Goal: Transaction & Acquisition: Purchase product/service

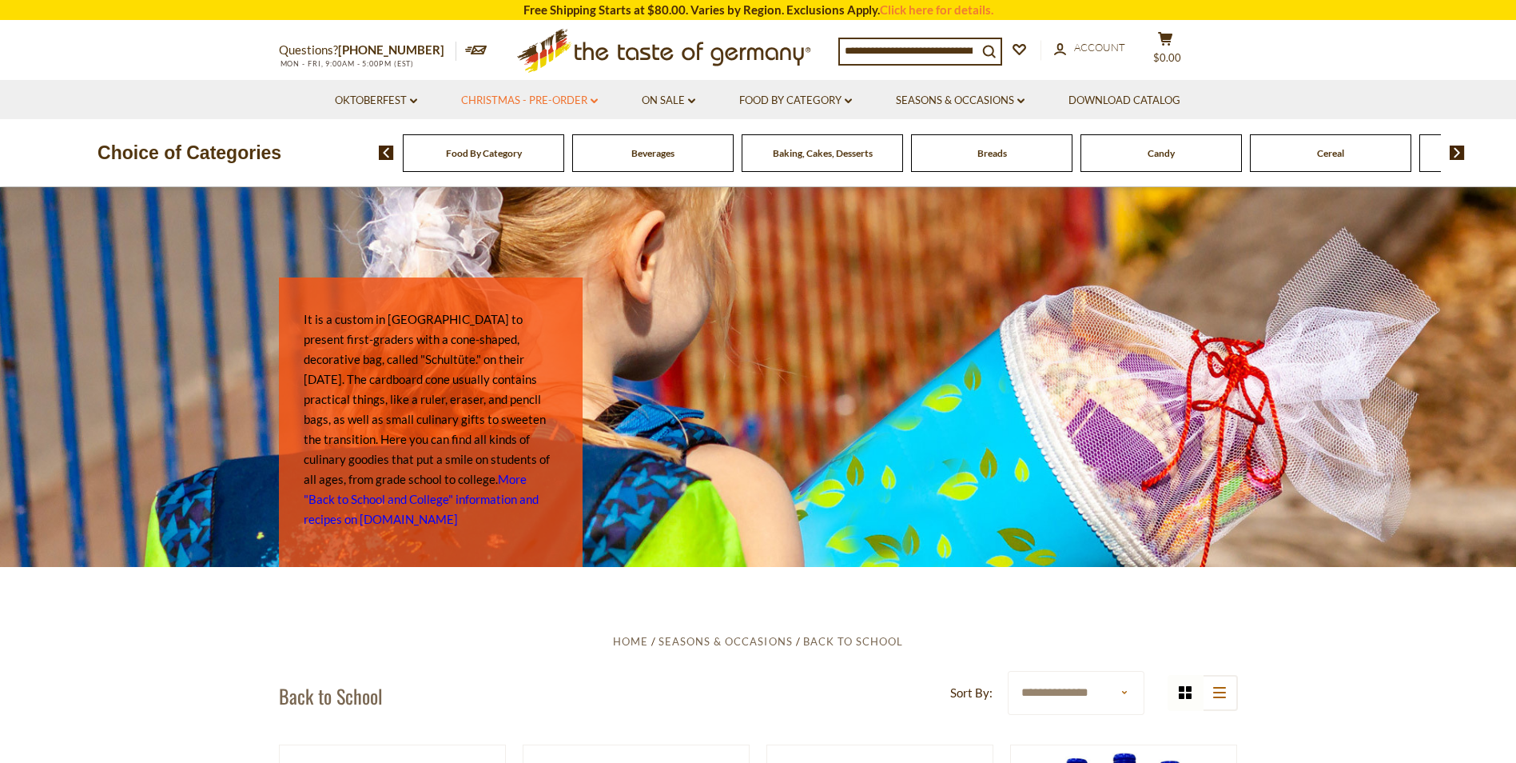
click at [588, 99] on link "Christmas - PRE-ORDER dropdown_arrow" at bounding box center [529, 101] width 137 height 18
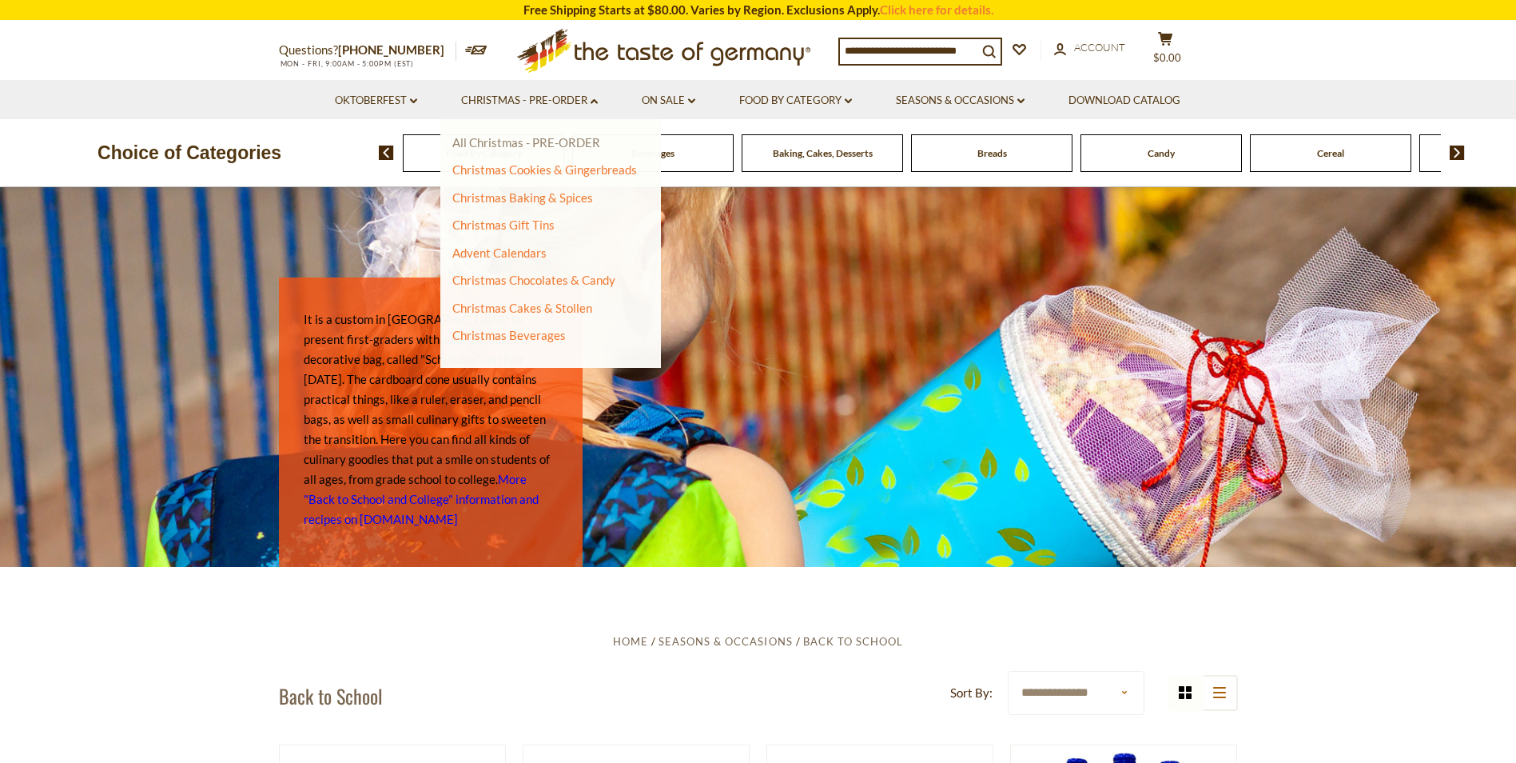
click at [557, 143] on link "All Christmas - PRE-ORDER" at bounding box center [526, 142] width 148 height 14
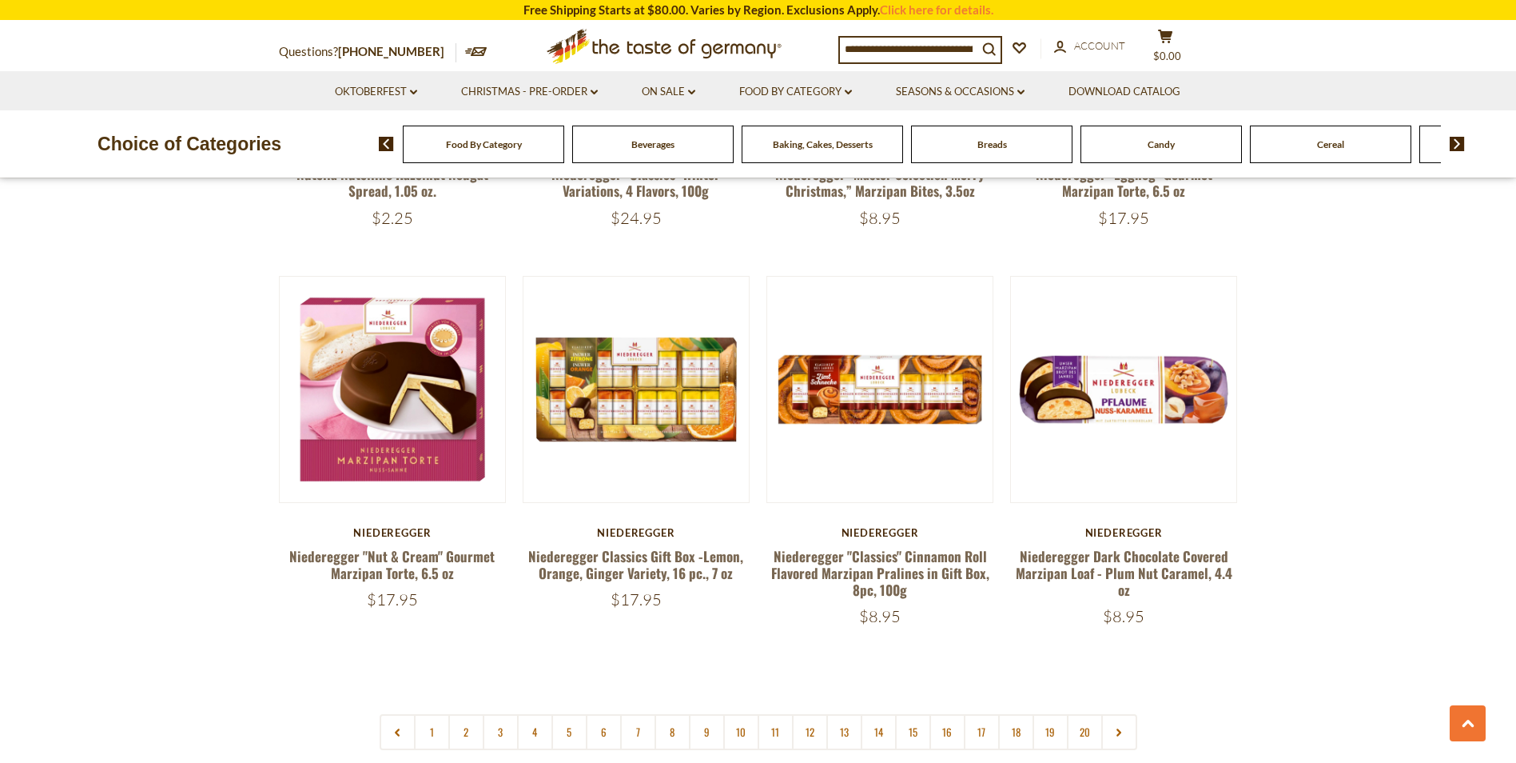
scroll to position [3757, 0]
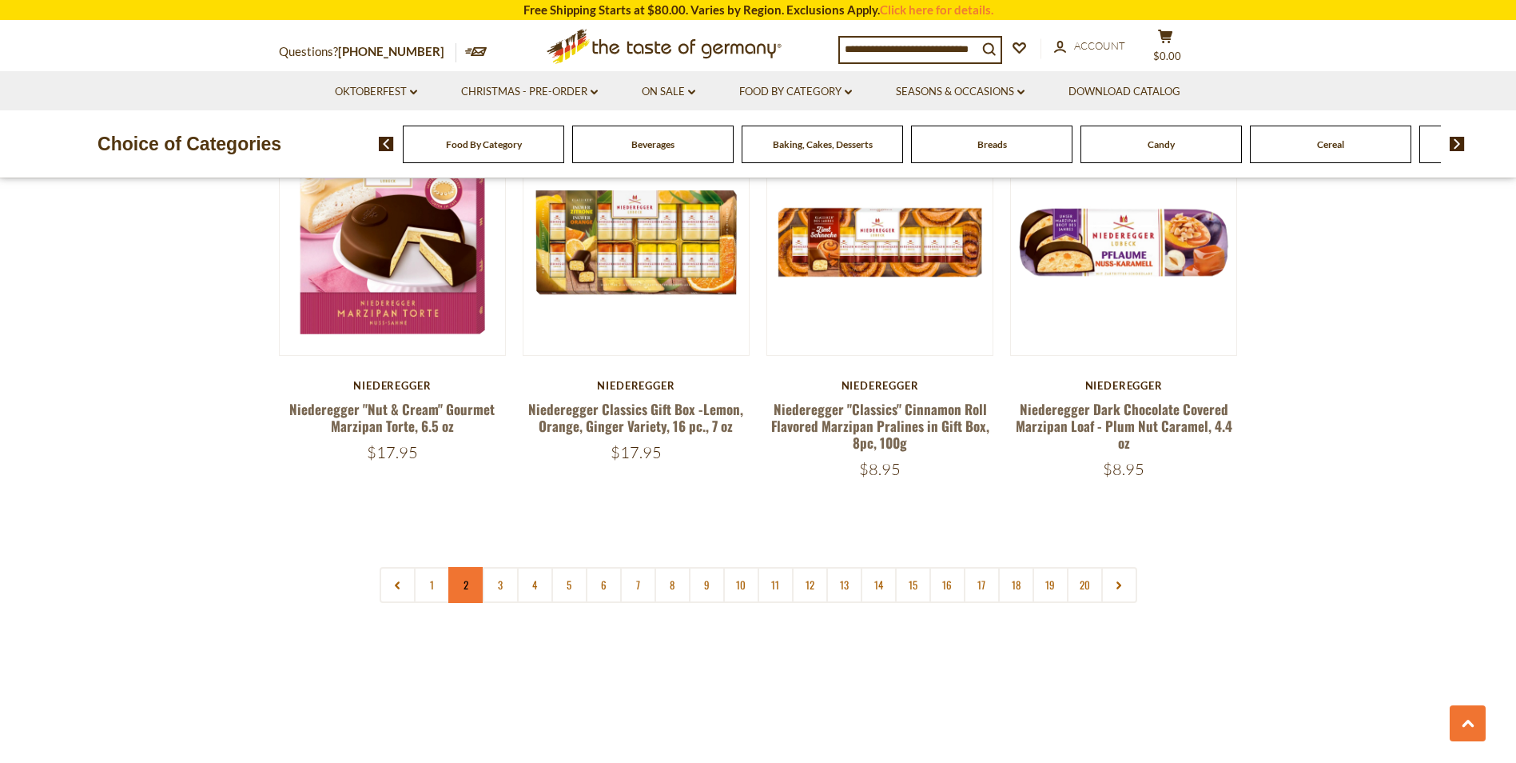
click at [456, 569] on link "2" at bounding box center [466, 585] width 36 height 36
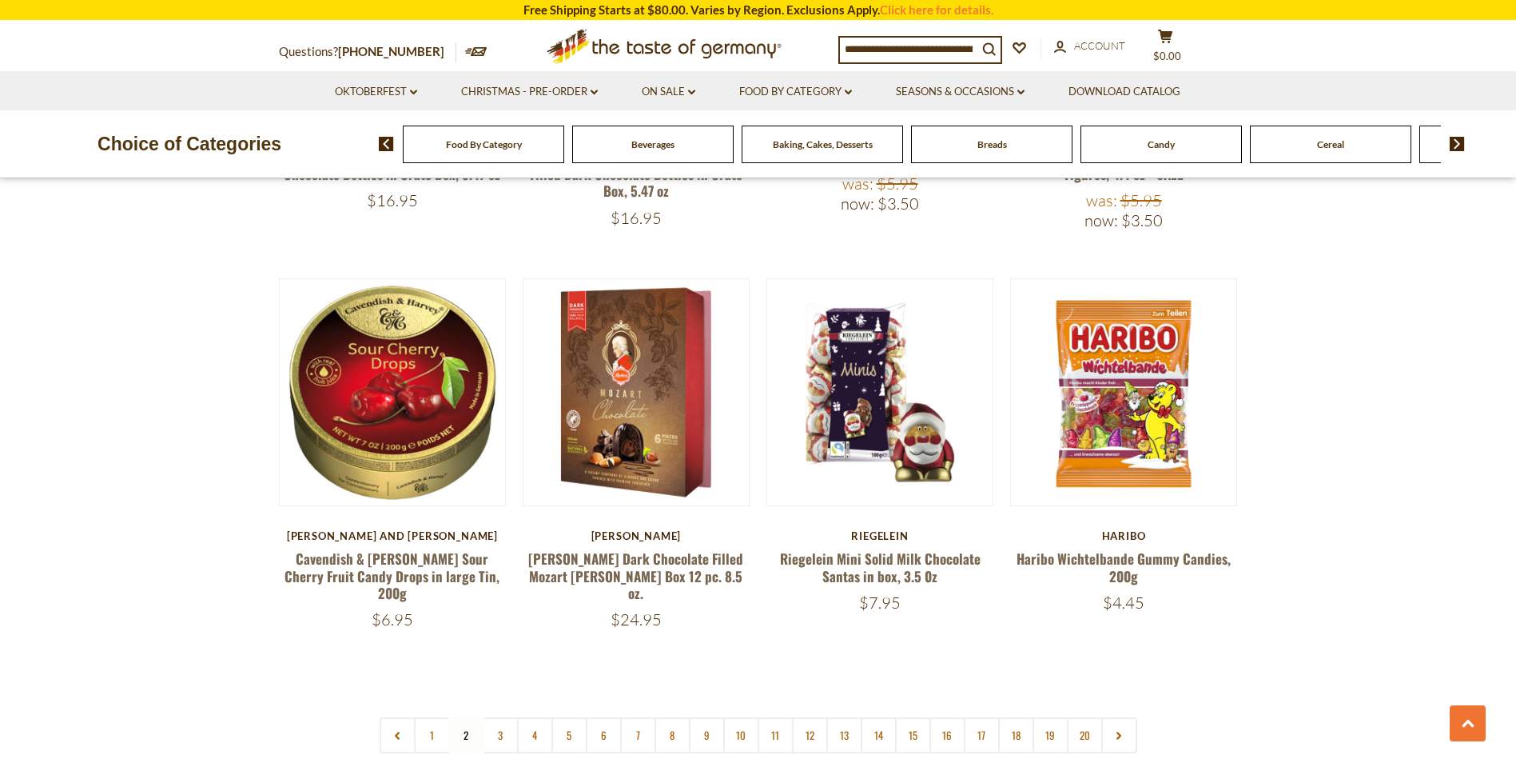
scroll to position [3708, 0]
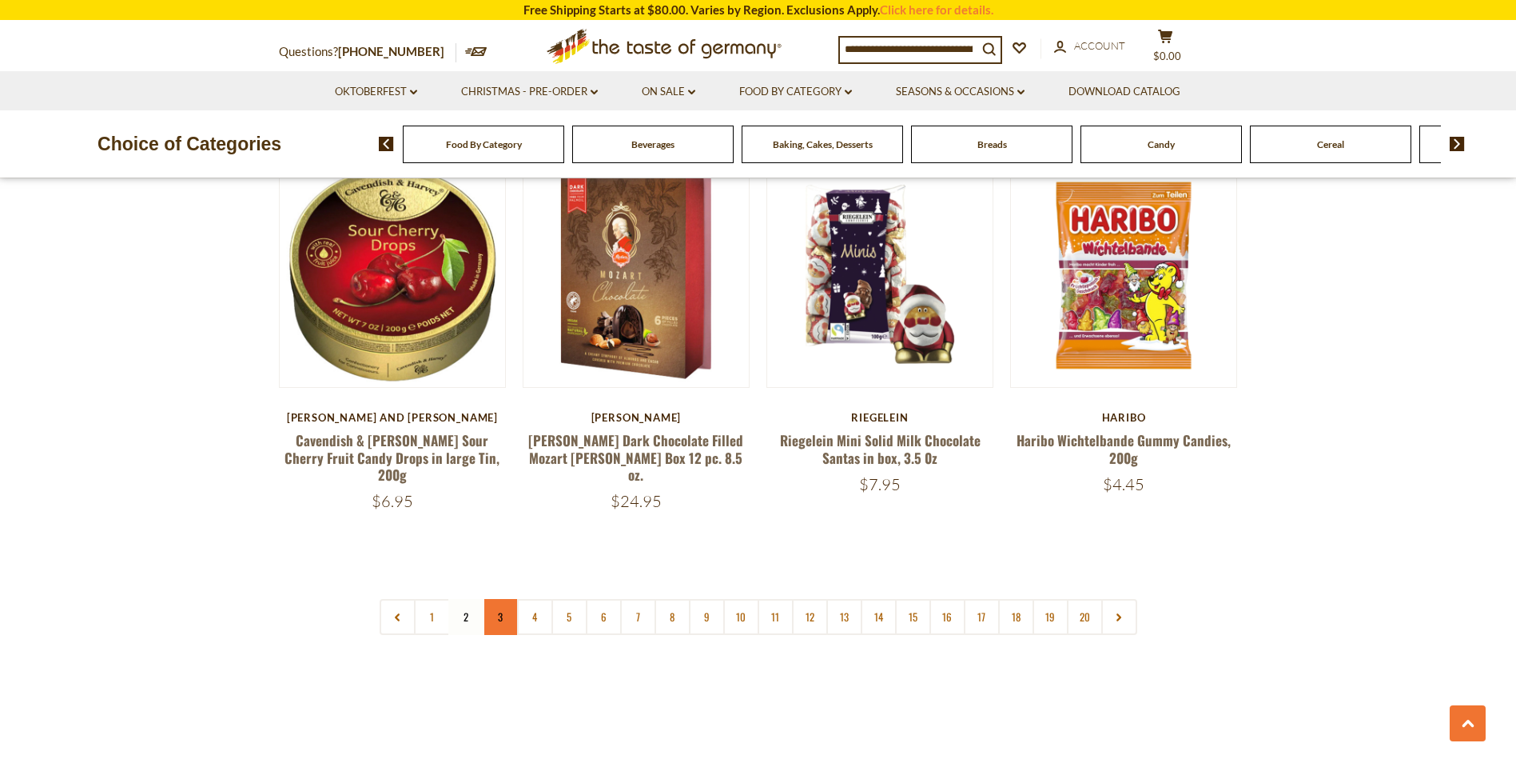
click at [505, 599] on link "3" at bounding box center [501, 617] width 36 height 36
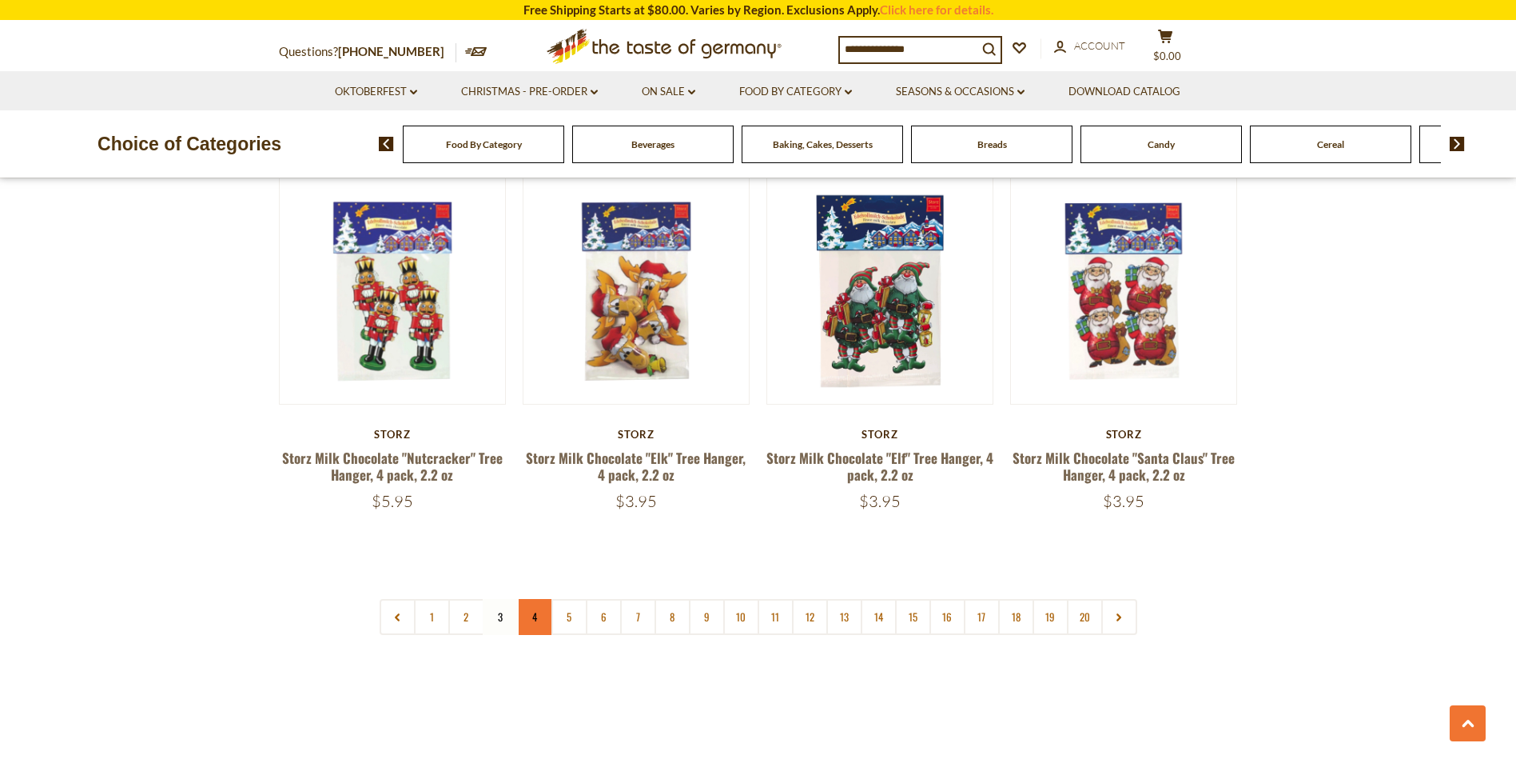
click at [541, 606] on link "4" at bounding box center [535, 617] width 36 height 36
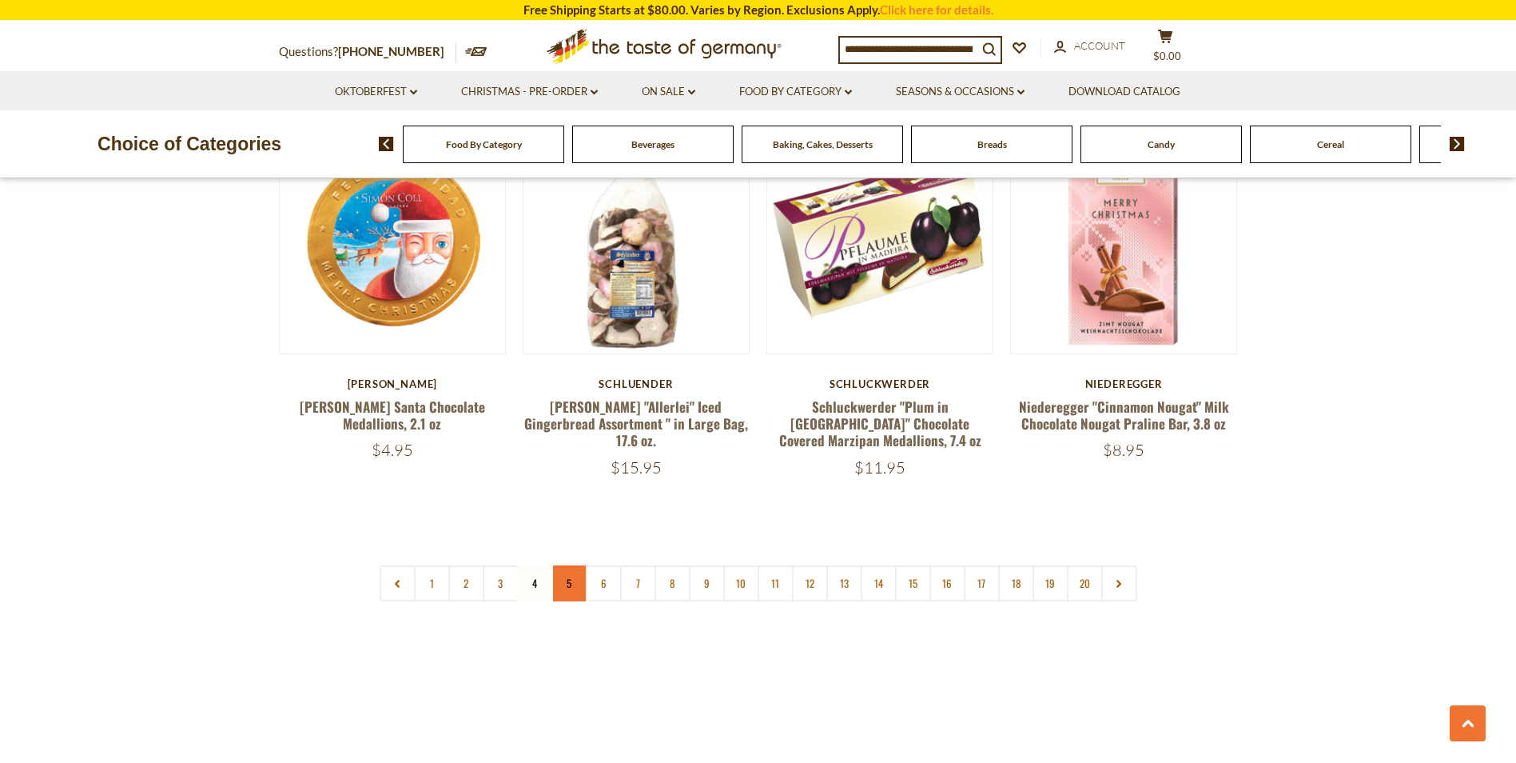
click at [567, 569] on link "5" at bounding box center [570, 583] width 36 height 36
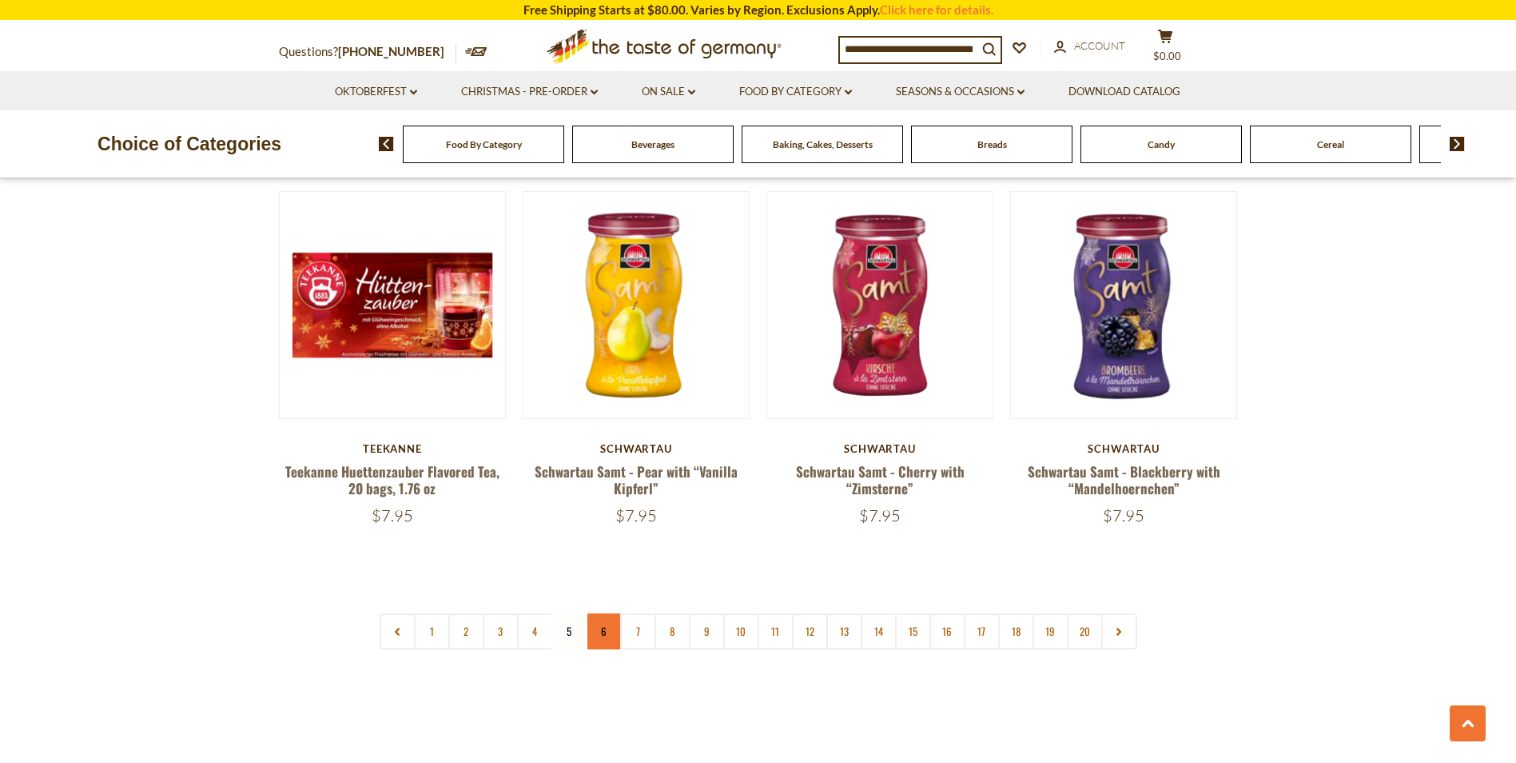
click at [600, 613] on link "6" at bounding box center [604, 631] width 36 height 36
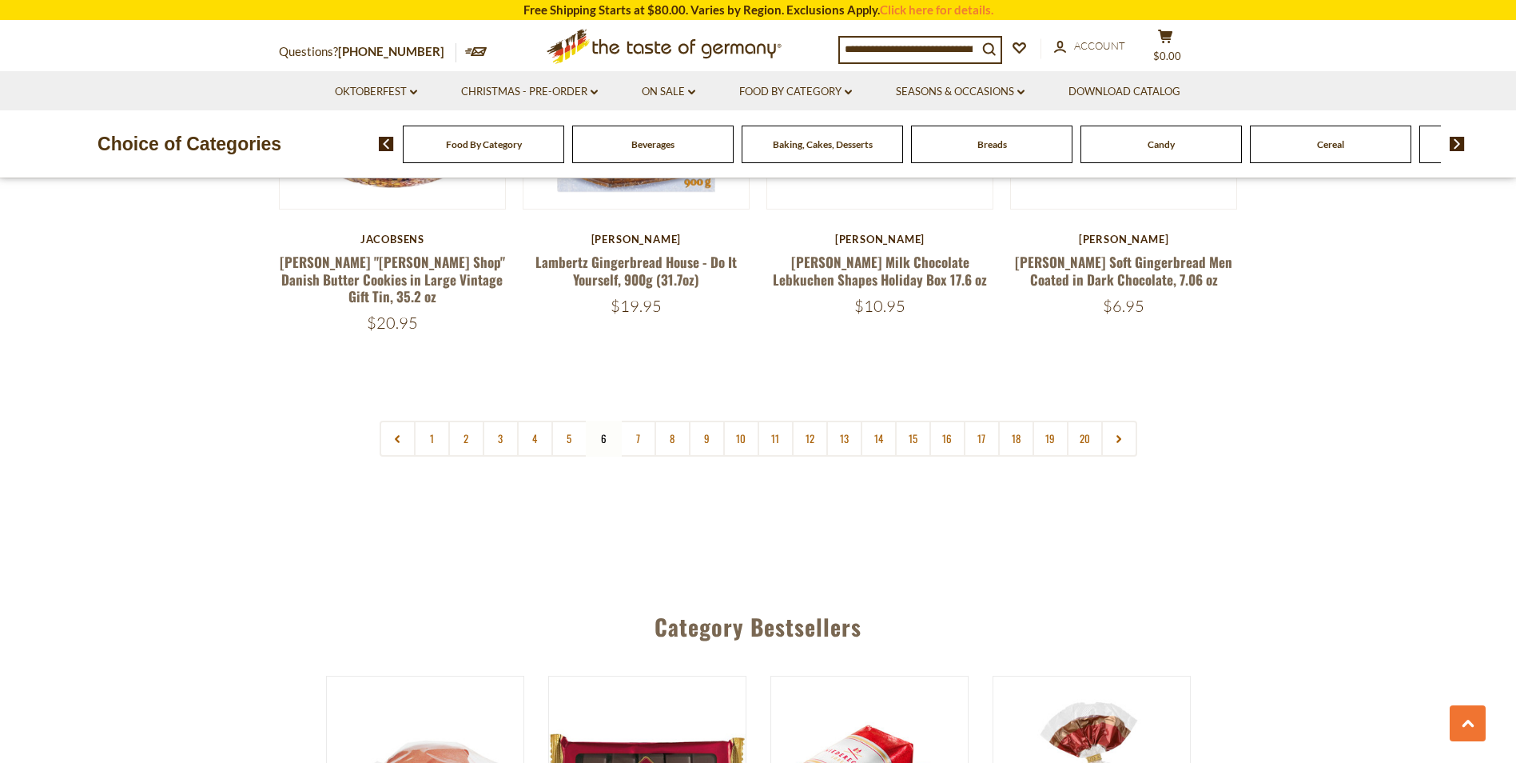
scroll to position [3868, 0]
click at [643, 419] on link "7" at bounding box center [638, 437] width 36 height 36
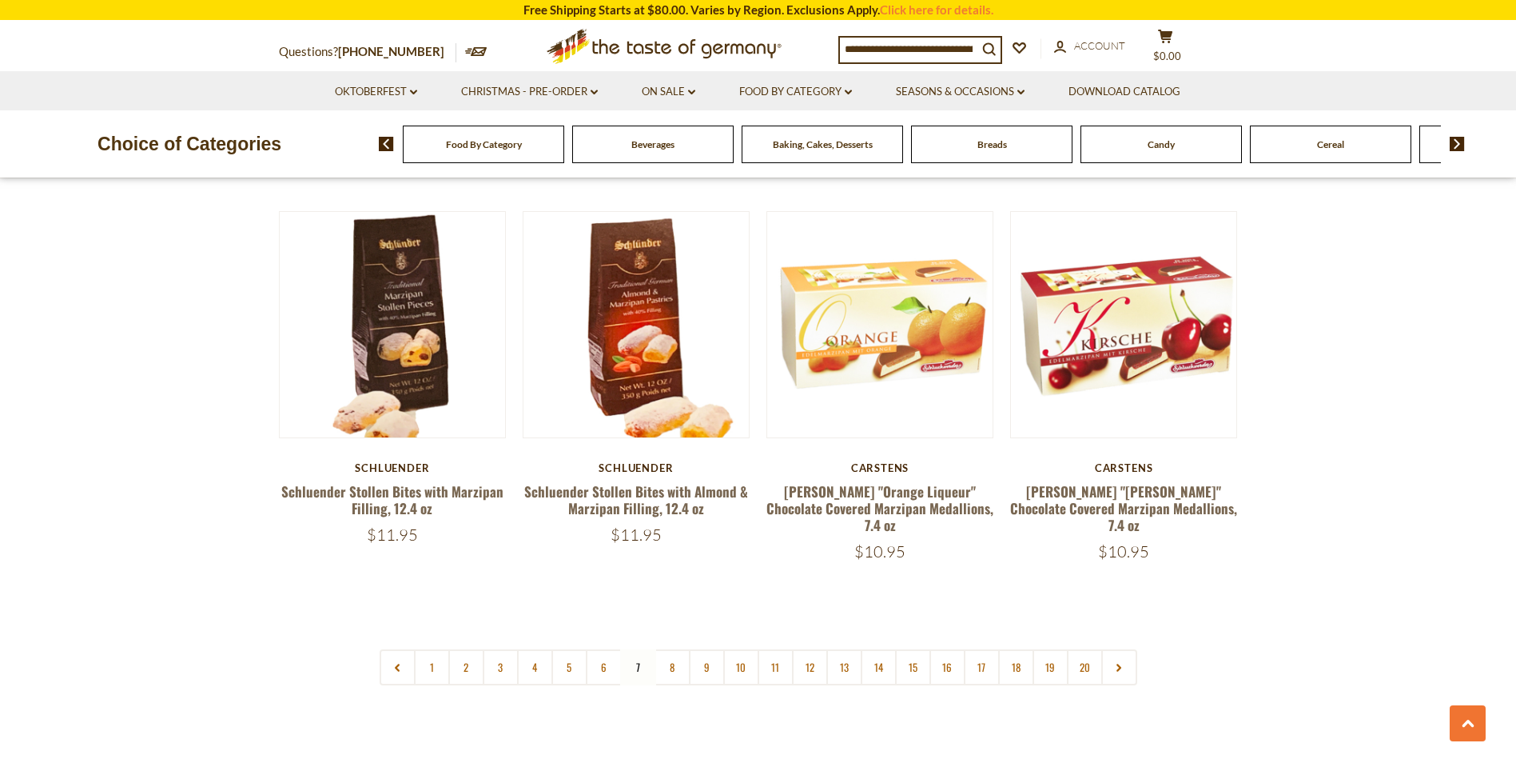
scroll to position [3788, 0]
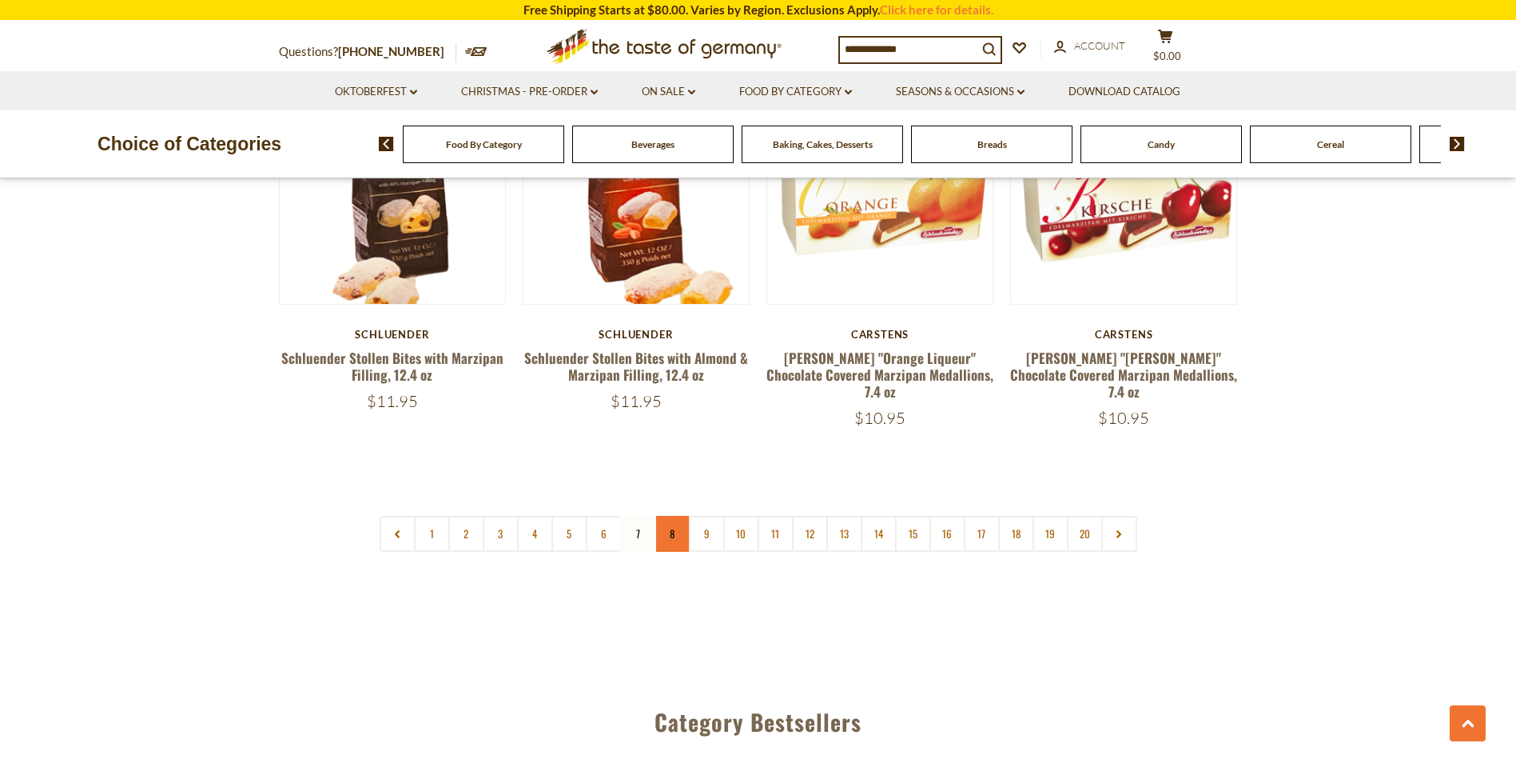
click at [666, 516] on link "8" at bounding box center [673, 534] width 36 height 36
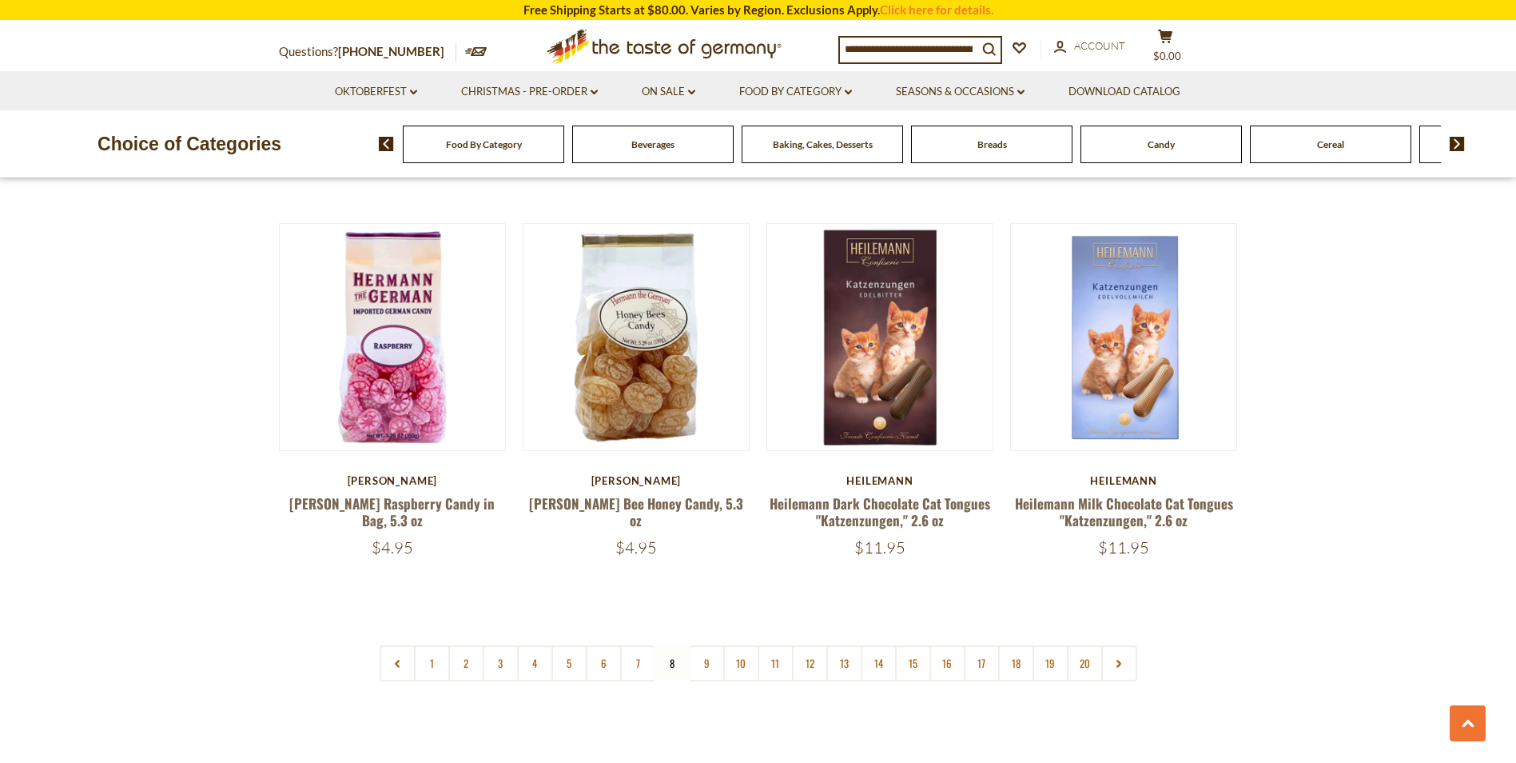
scroll to position [3868, 0]
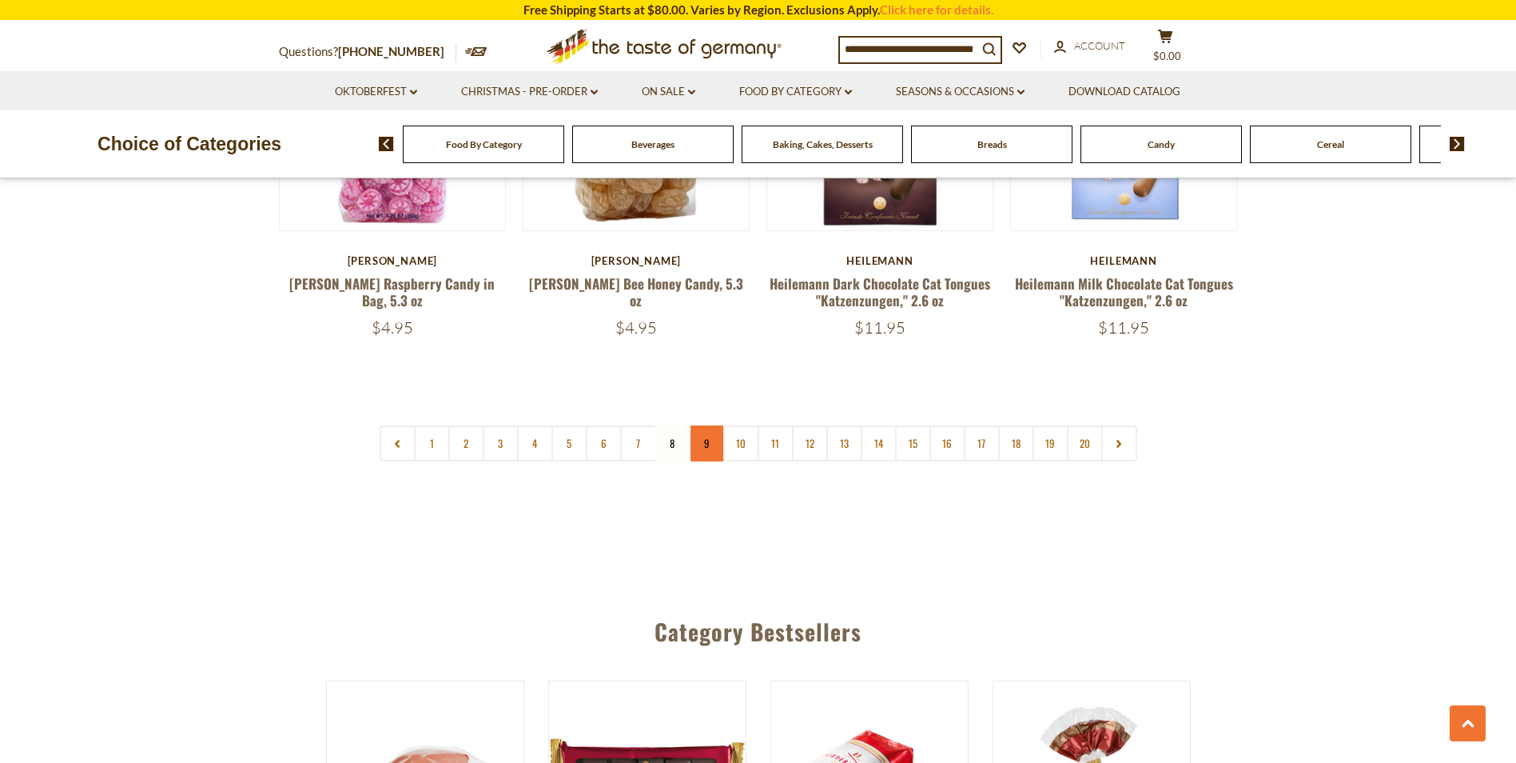
click at [714, 425] on link "9" at bounding box center [707, 443] width 36 height 36
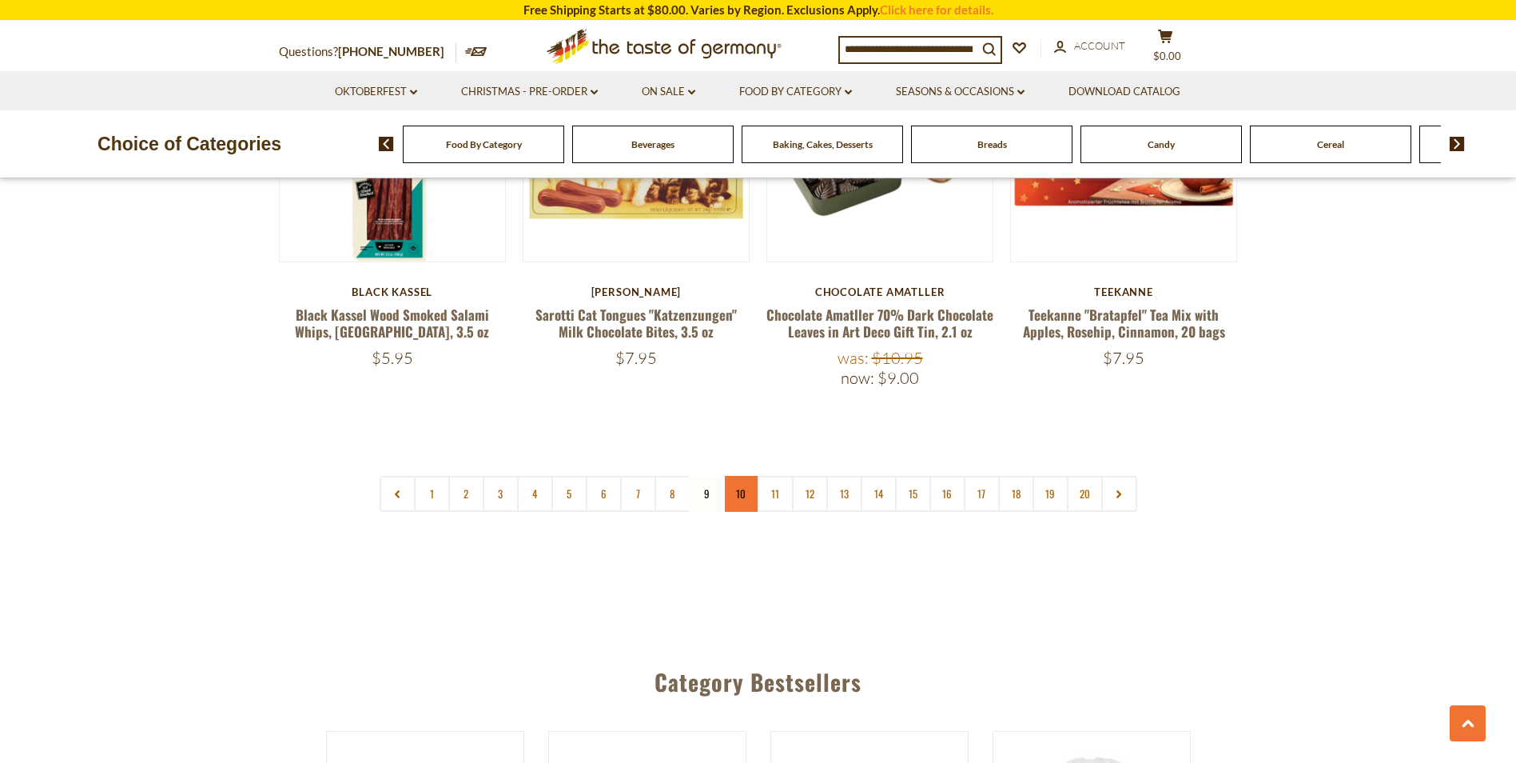
click at [746, 476] on link "10" at bounding box center [741, 494] width 36 height 36
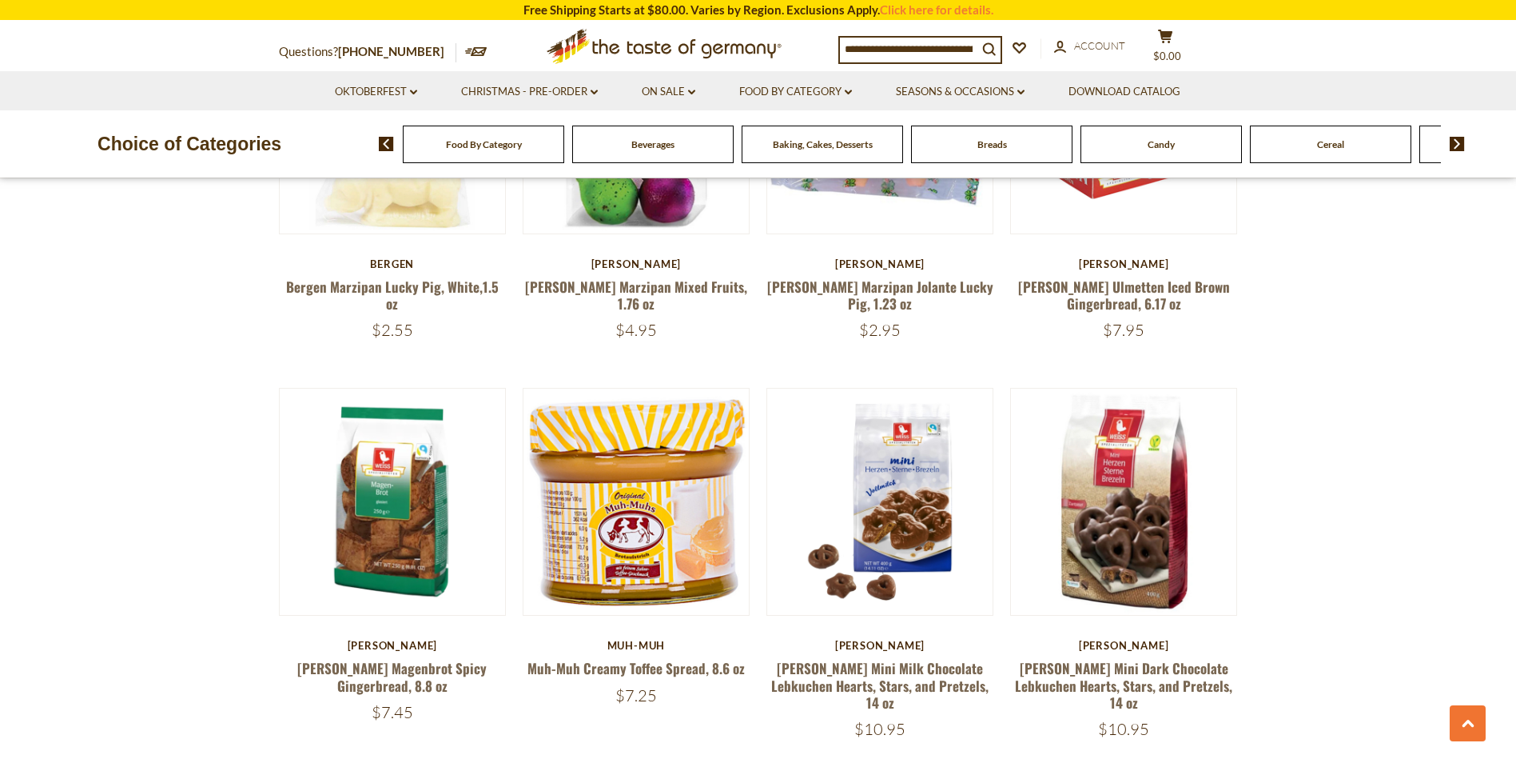
scroll to position [3948, 0]
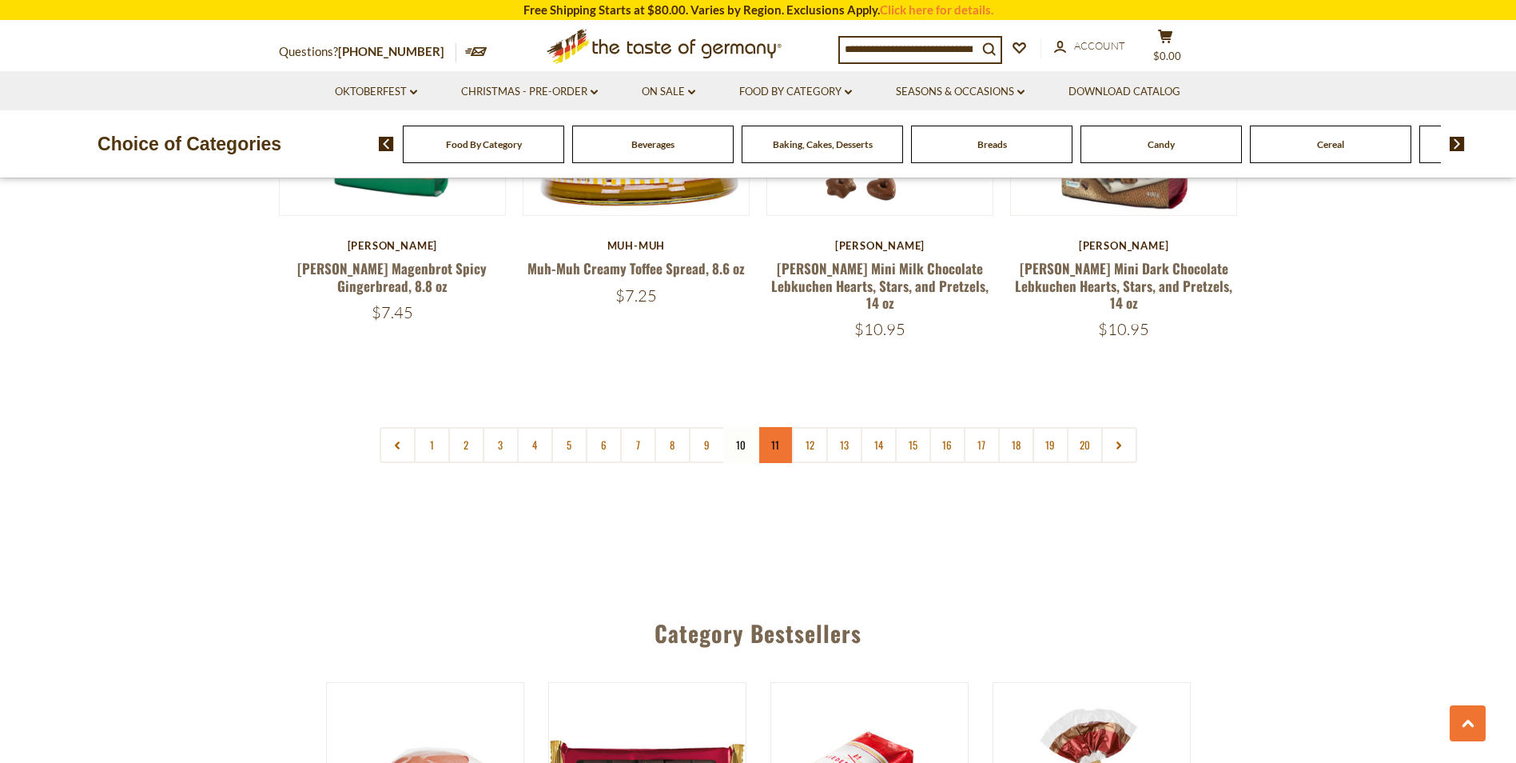
click at [786, 427] on link "11" at bounding box center [776, 445] width 36 height 36
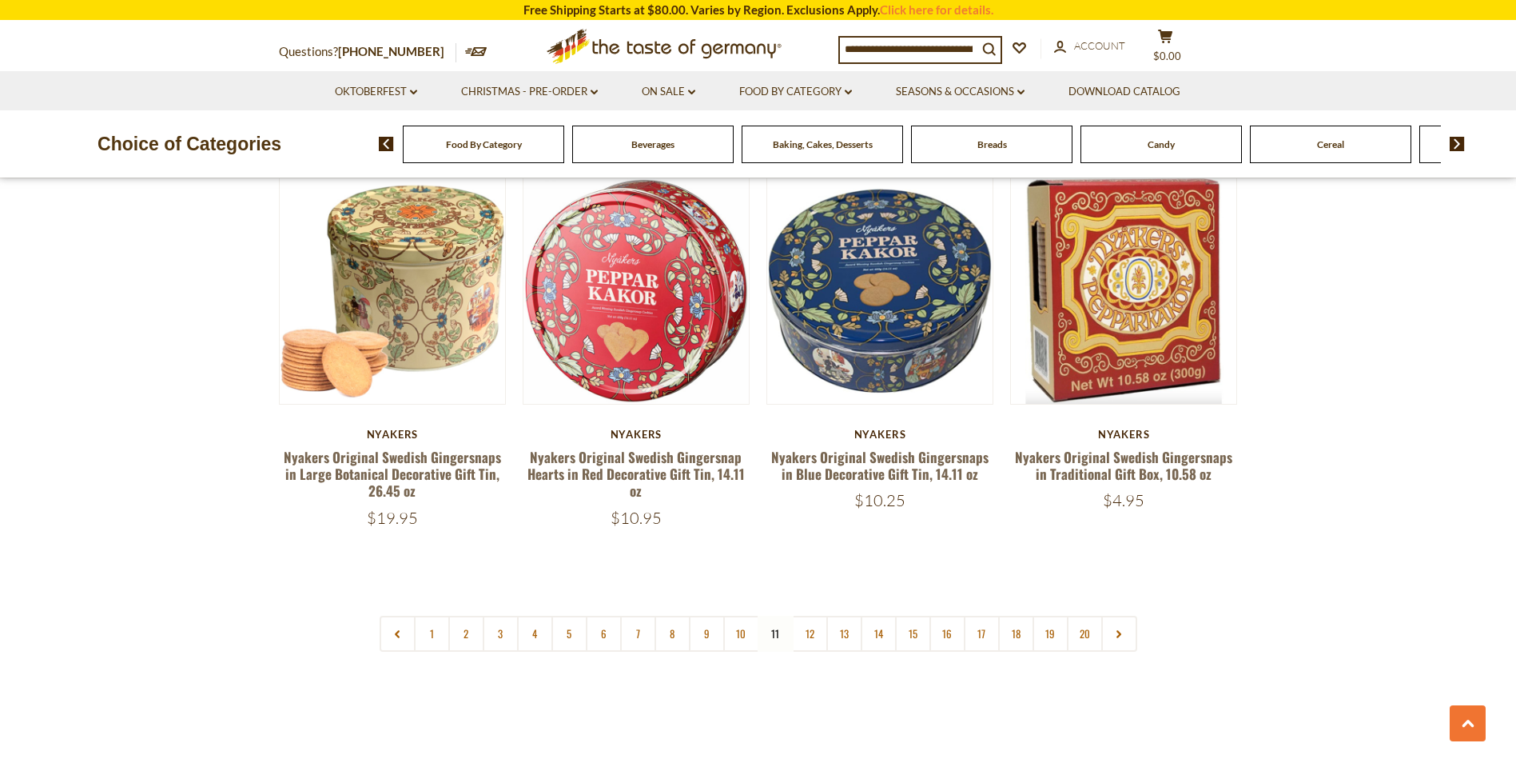
scroll to position [3788, 0]
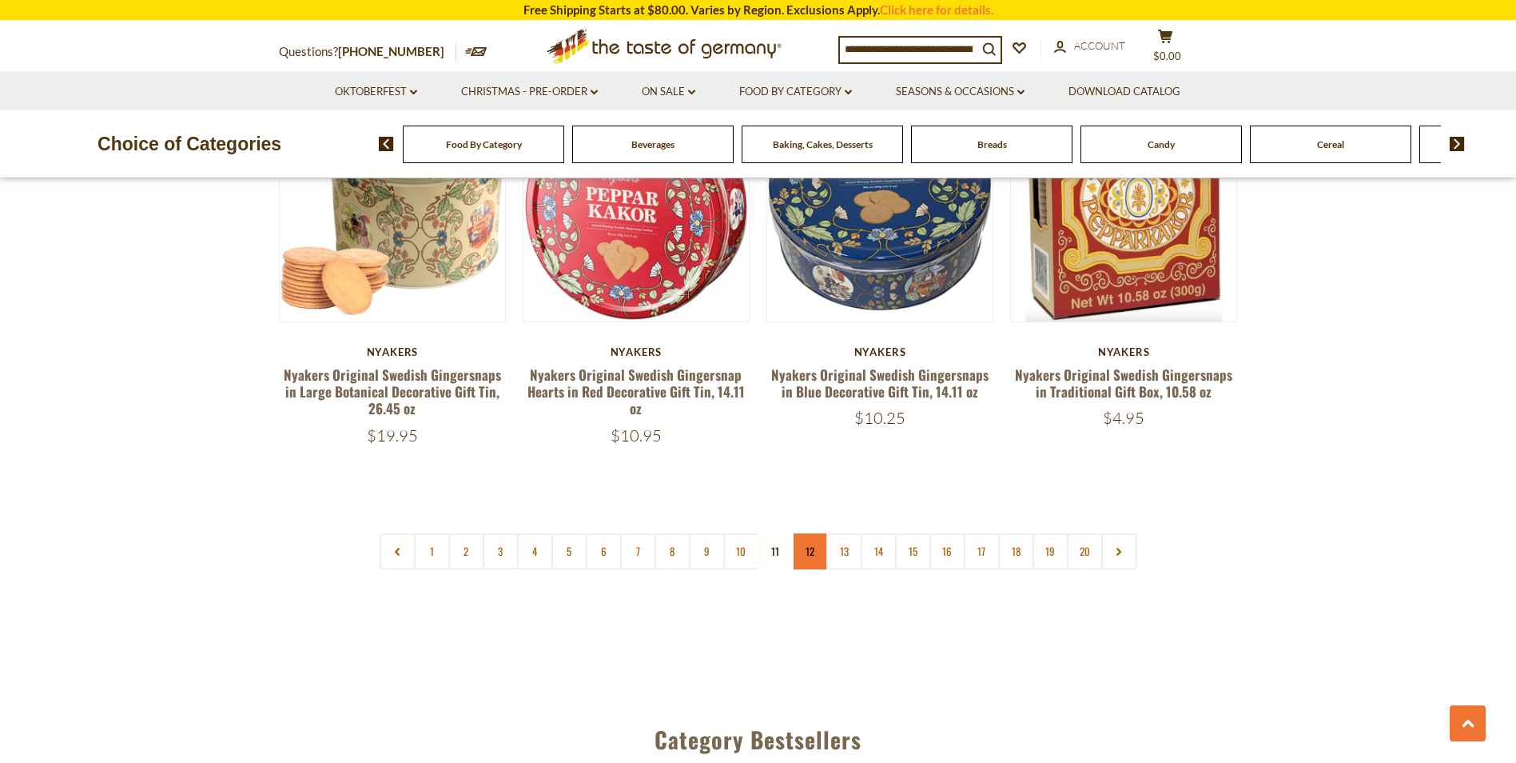
click at [809, 533] on link "12" at bounding box center [810, 551] width 36 height 36
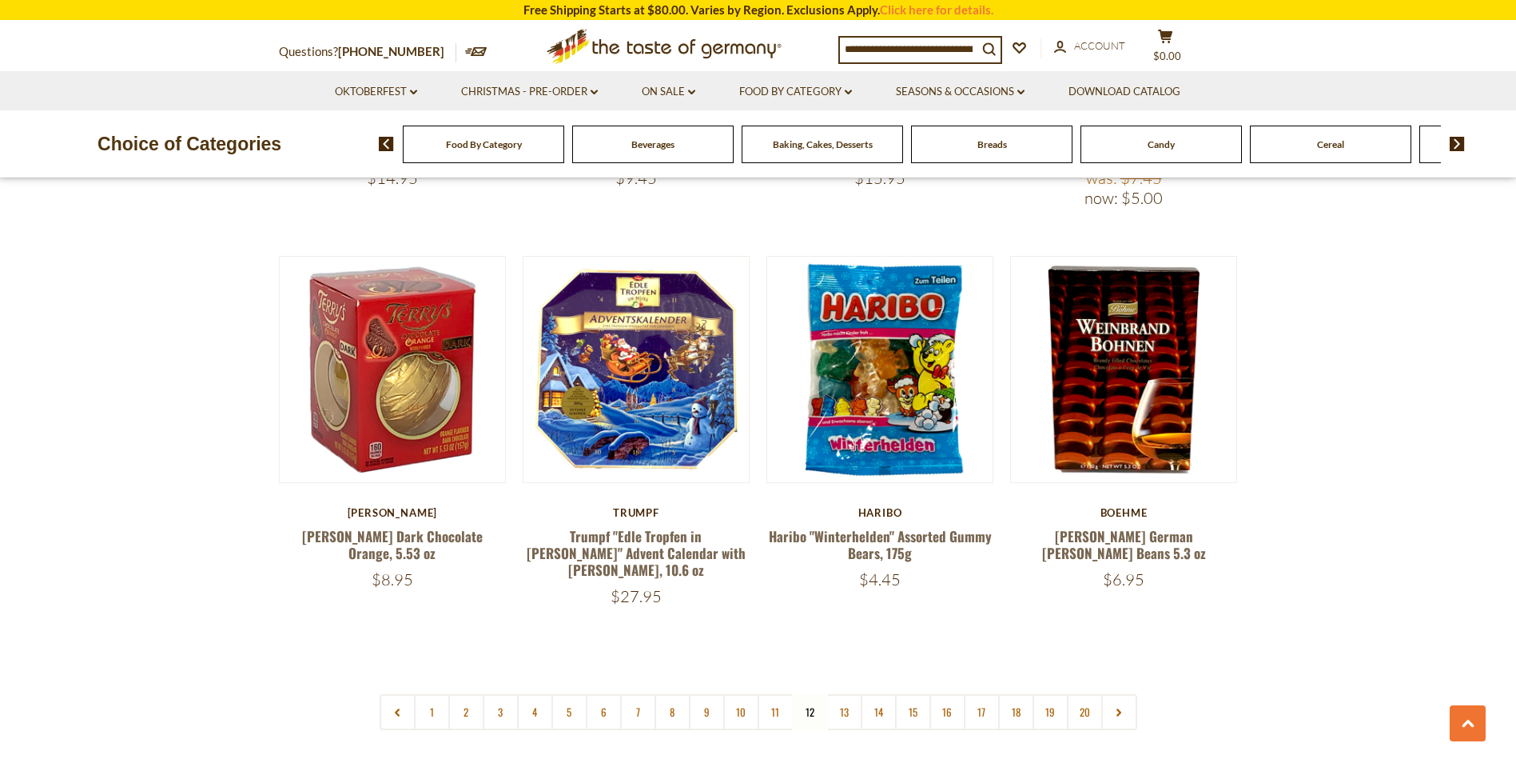
scroll to position [3868, 0]
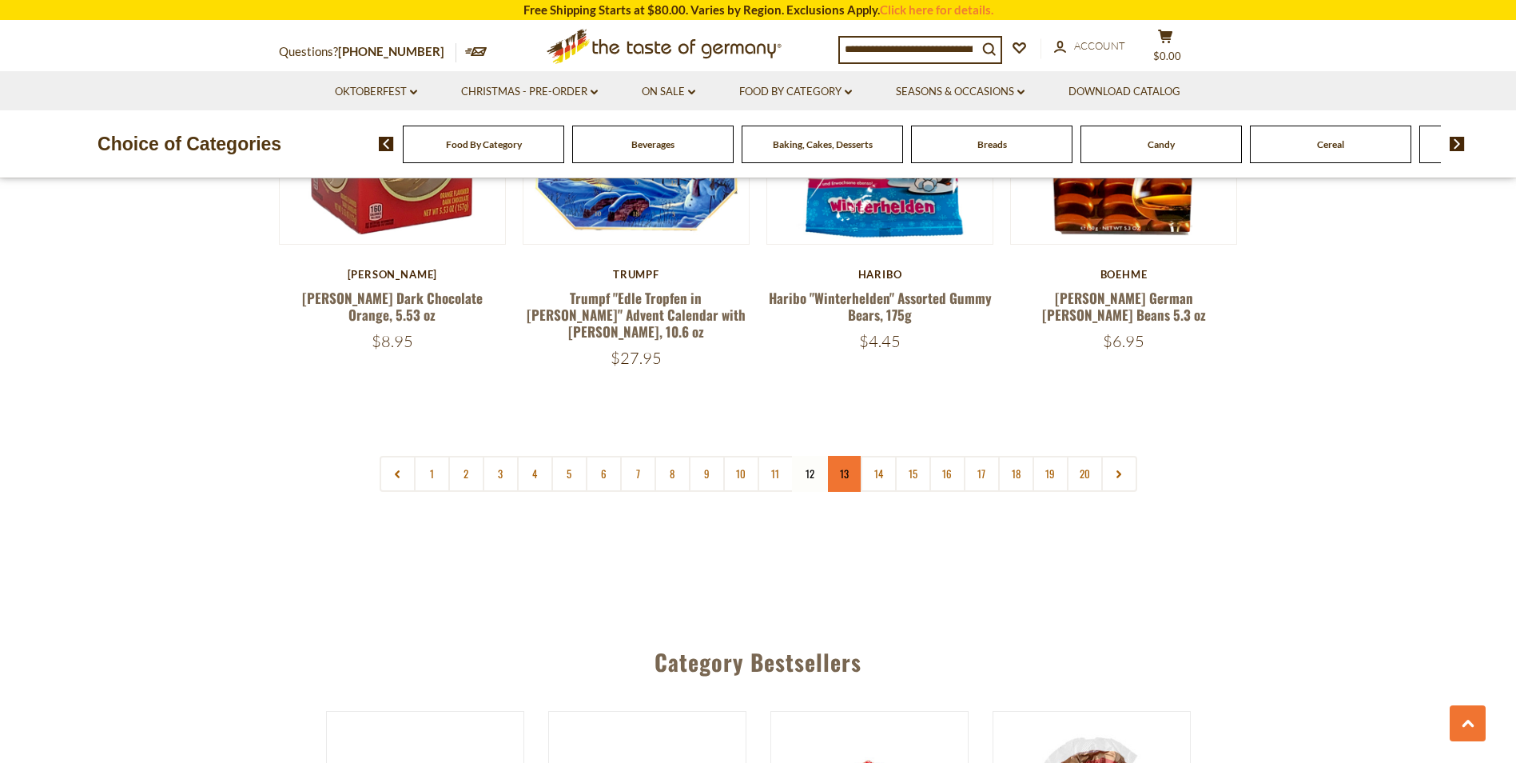
click at [842, 456] on link "13" at bounding box center [845, 474] width 36 height 36
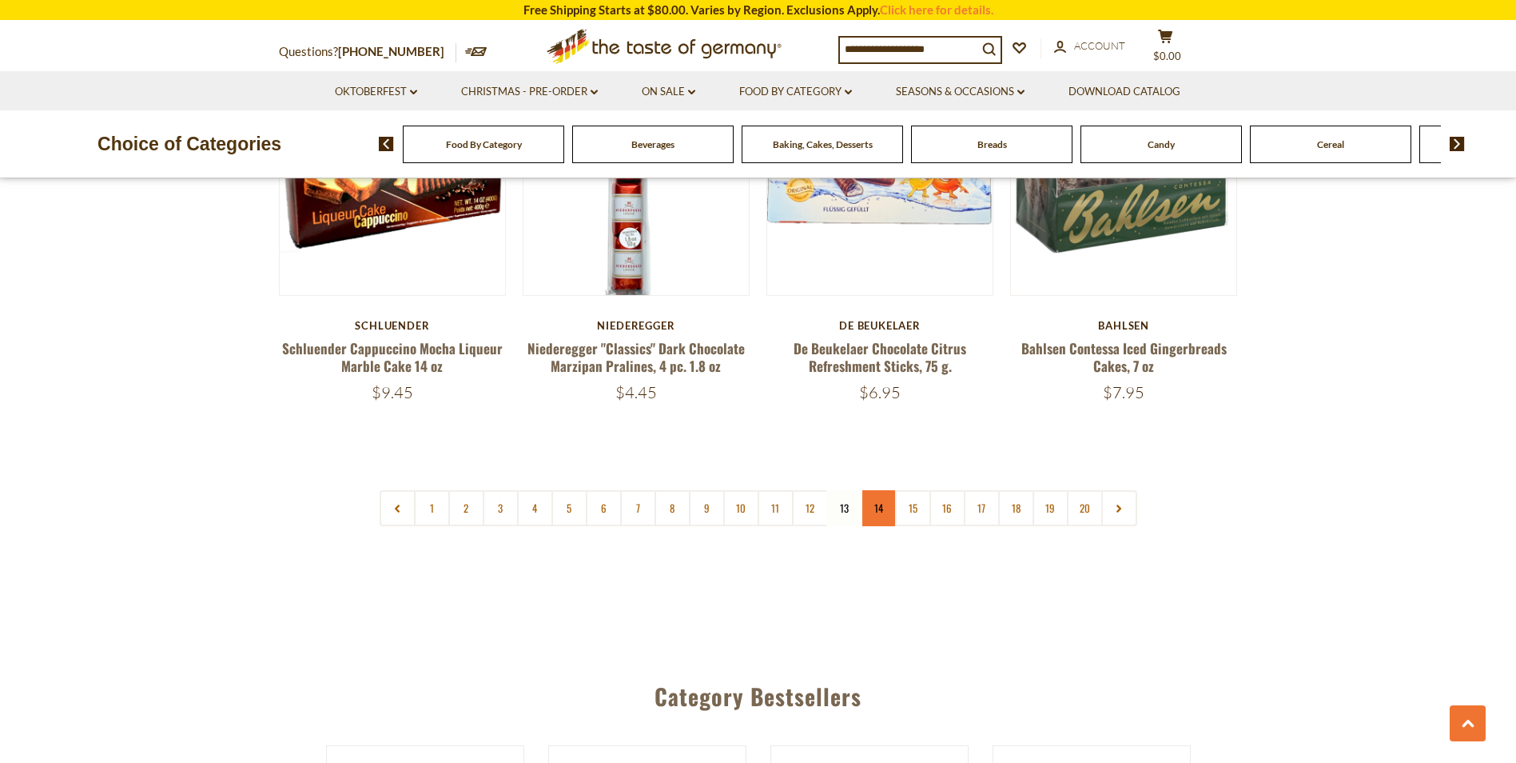
click at [880, 490] on link "14" at bounding box center [879, 508] width 36 height 36
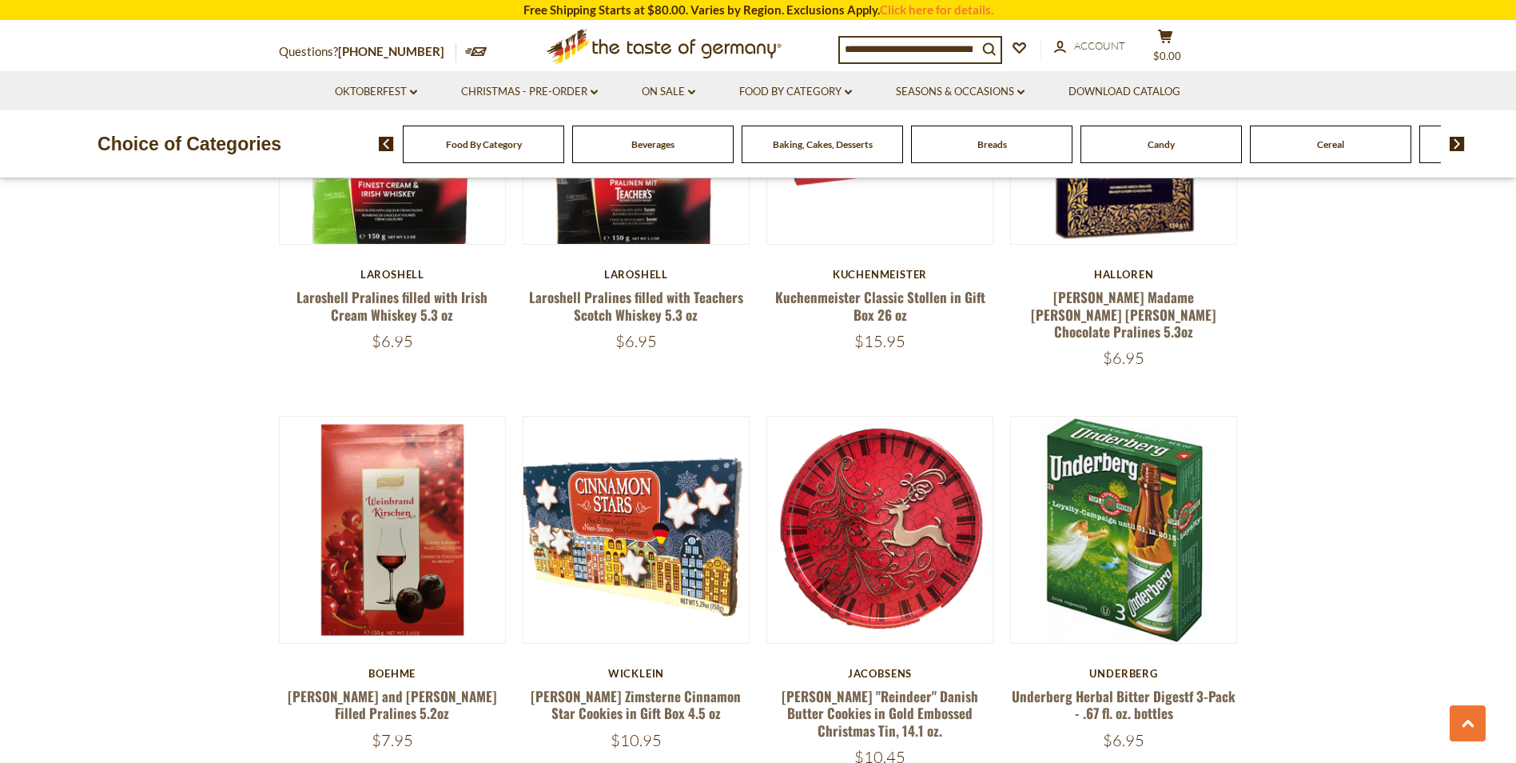
scroll to position [3708, 0]
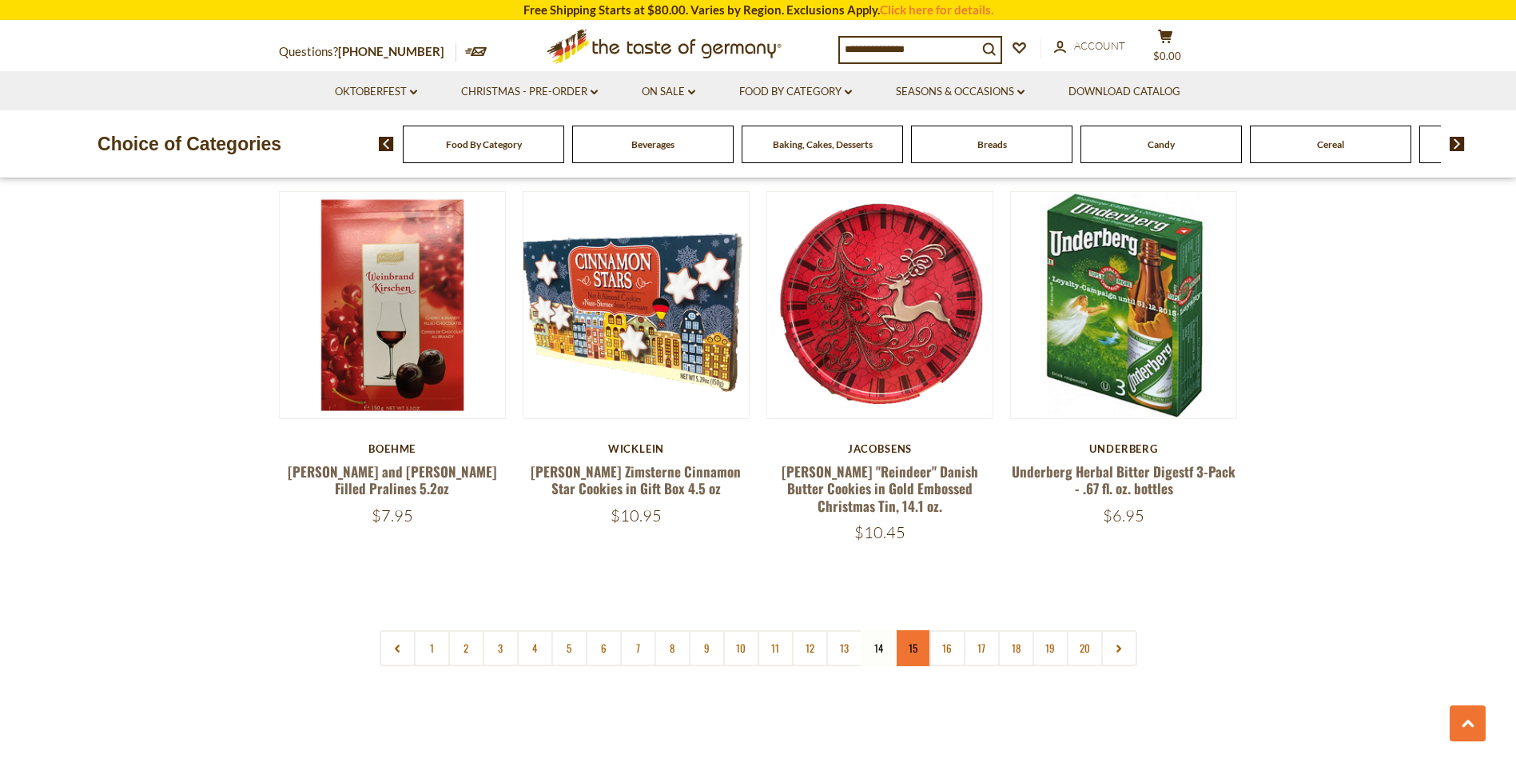
click at [906, 634] on link "15" at bounding box center [913, 648] width 36 height 36
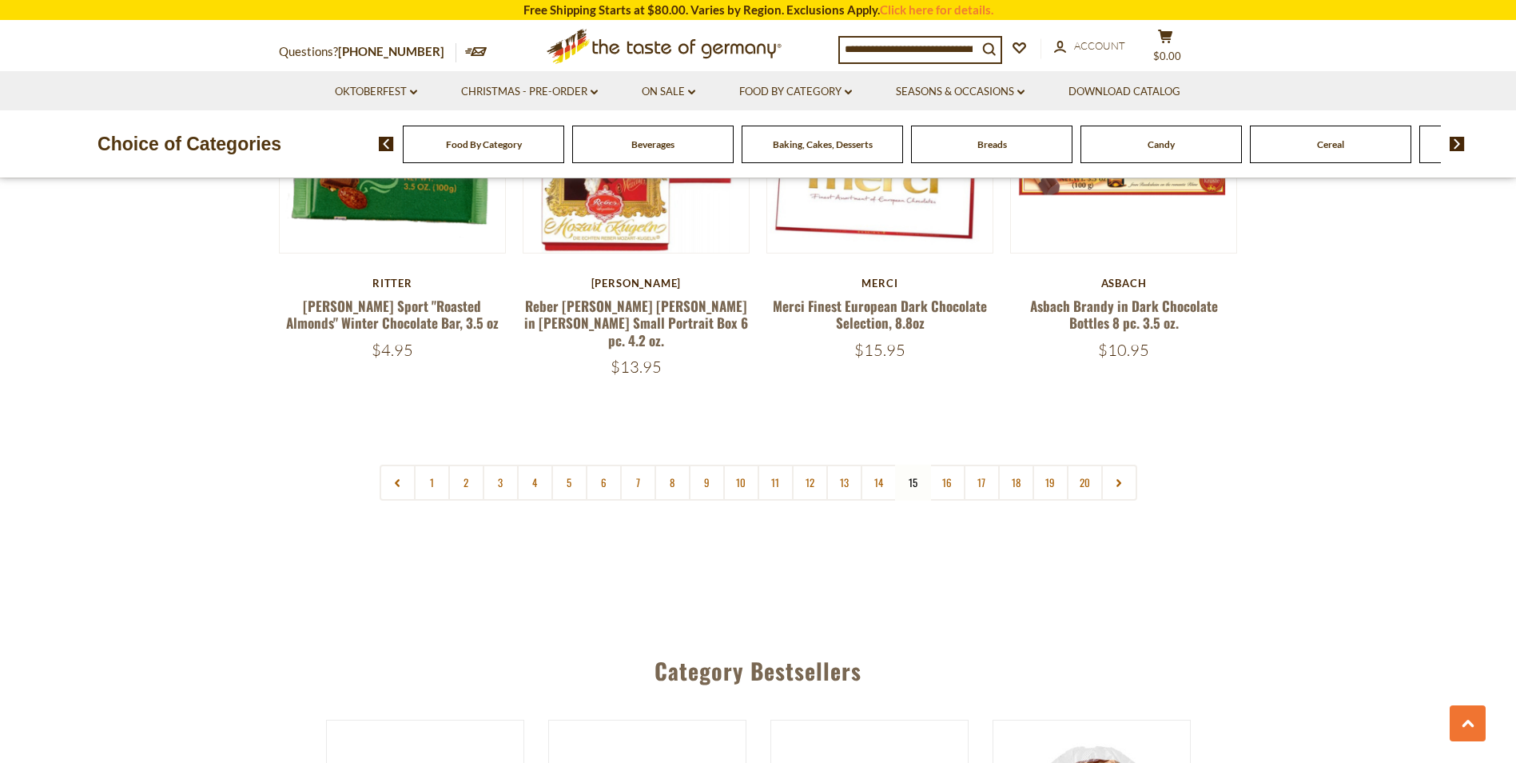
scroll to position [4028, 0]
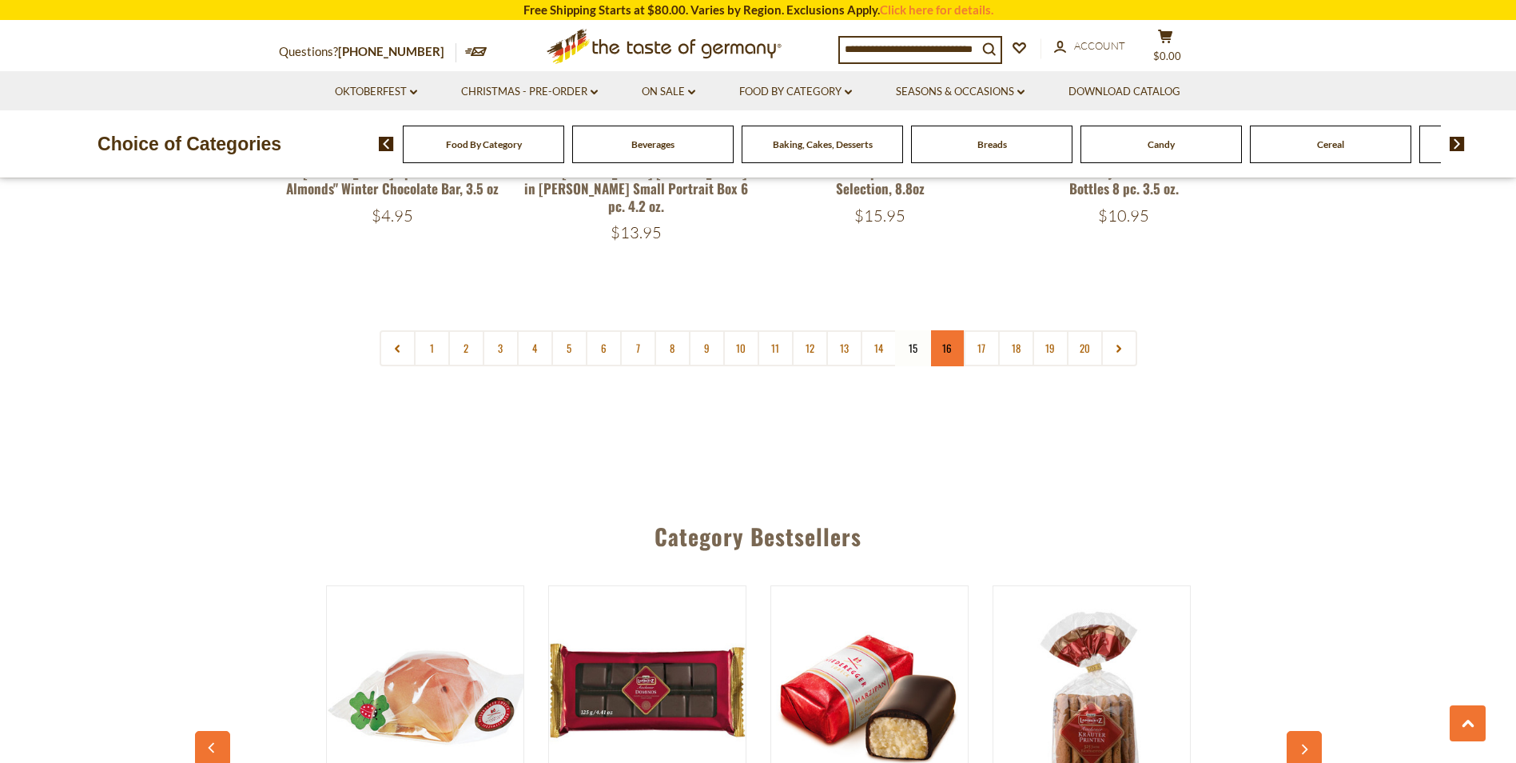
click at [950, 330] on link "16" at bounding box center [948, 348] width 36 height 36
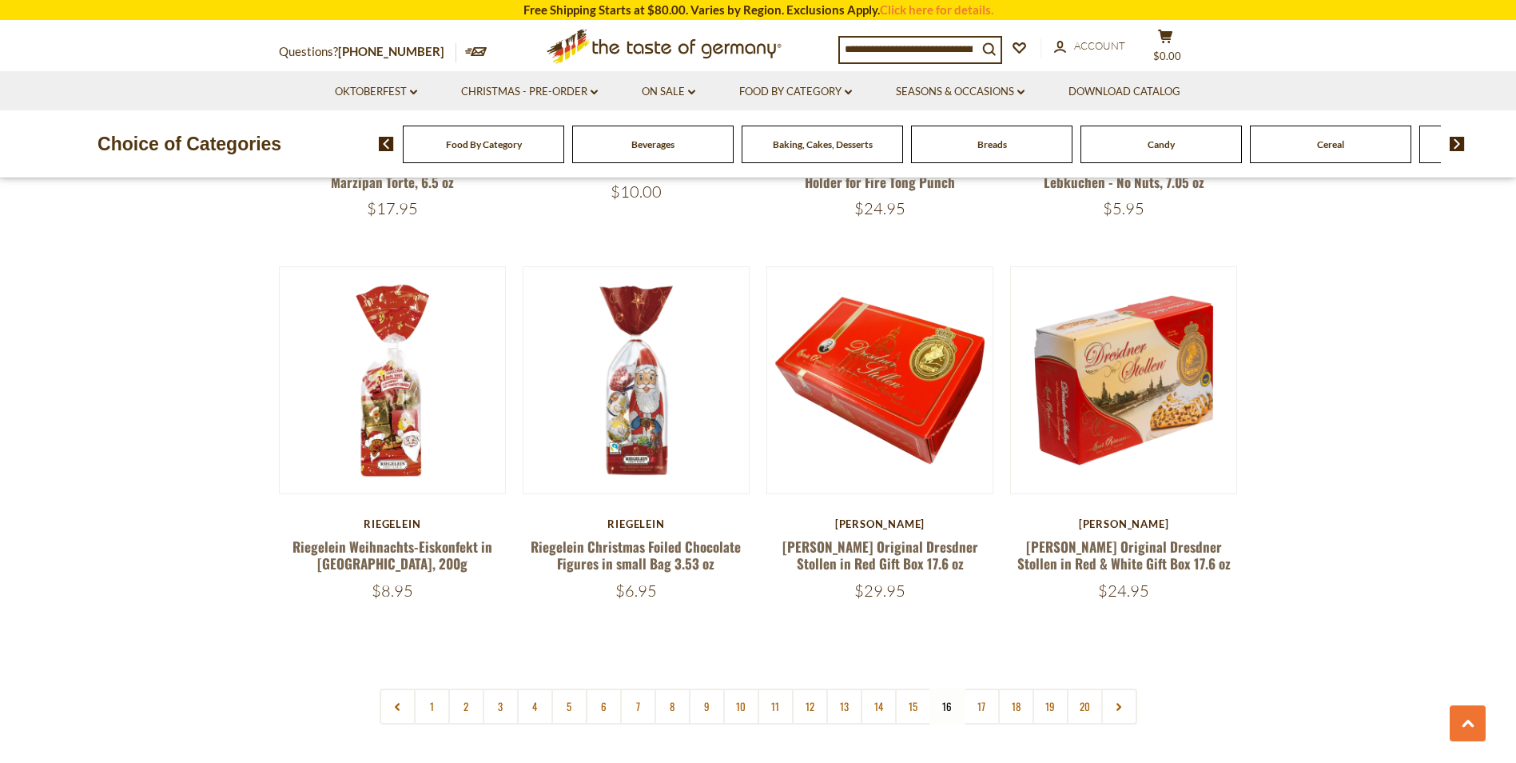
scroll to position [3628, 0]
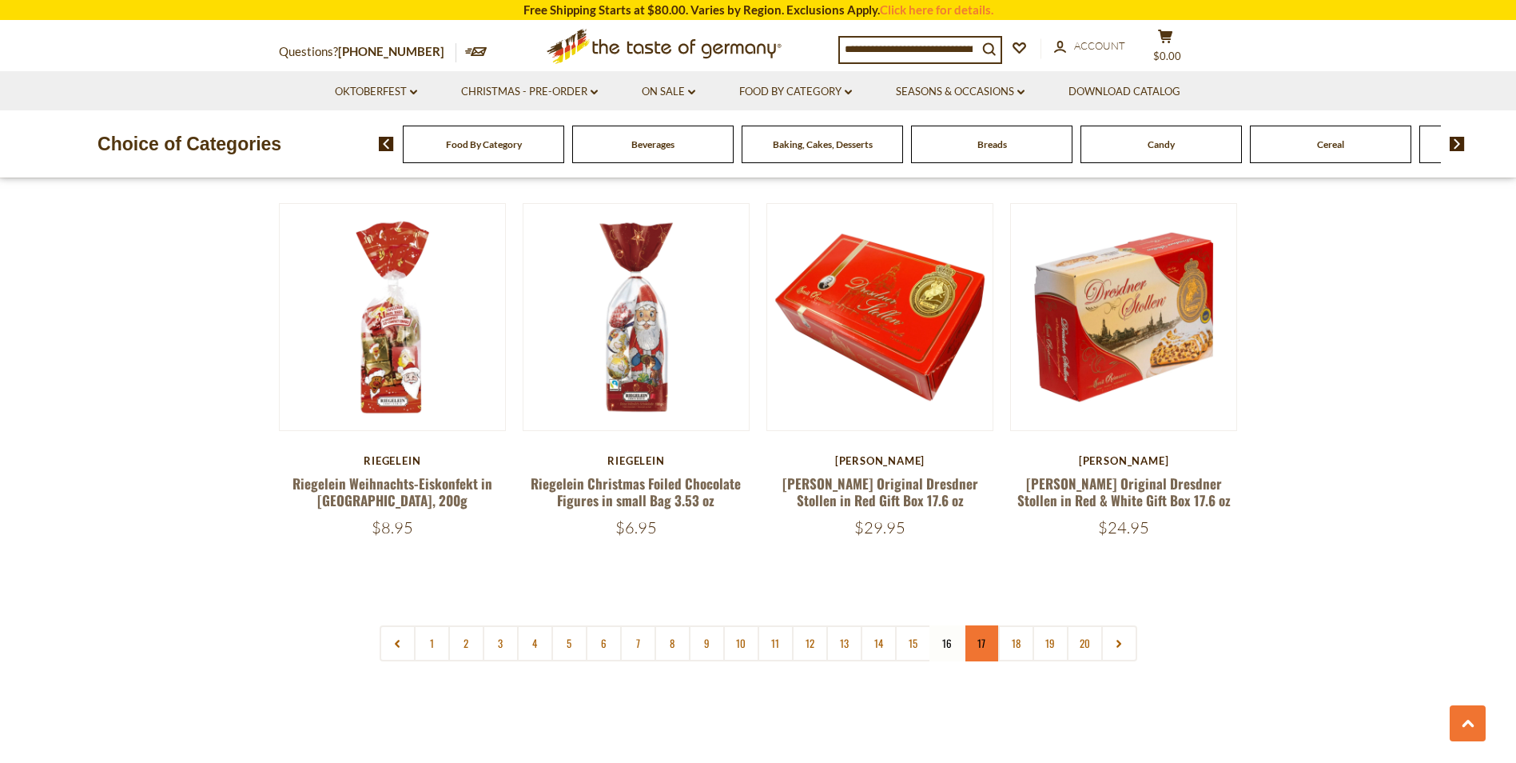
click at [982, 625] on link "17" at bounding box center [982, 643] width 36 height 36
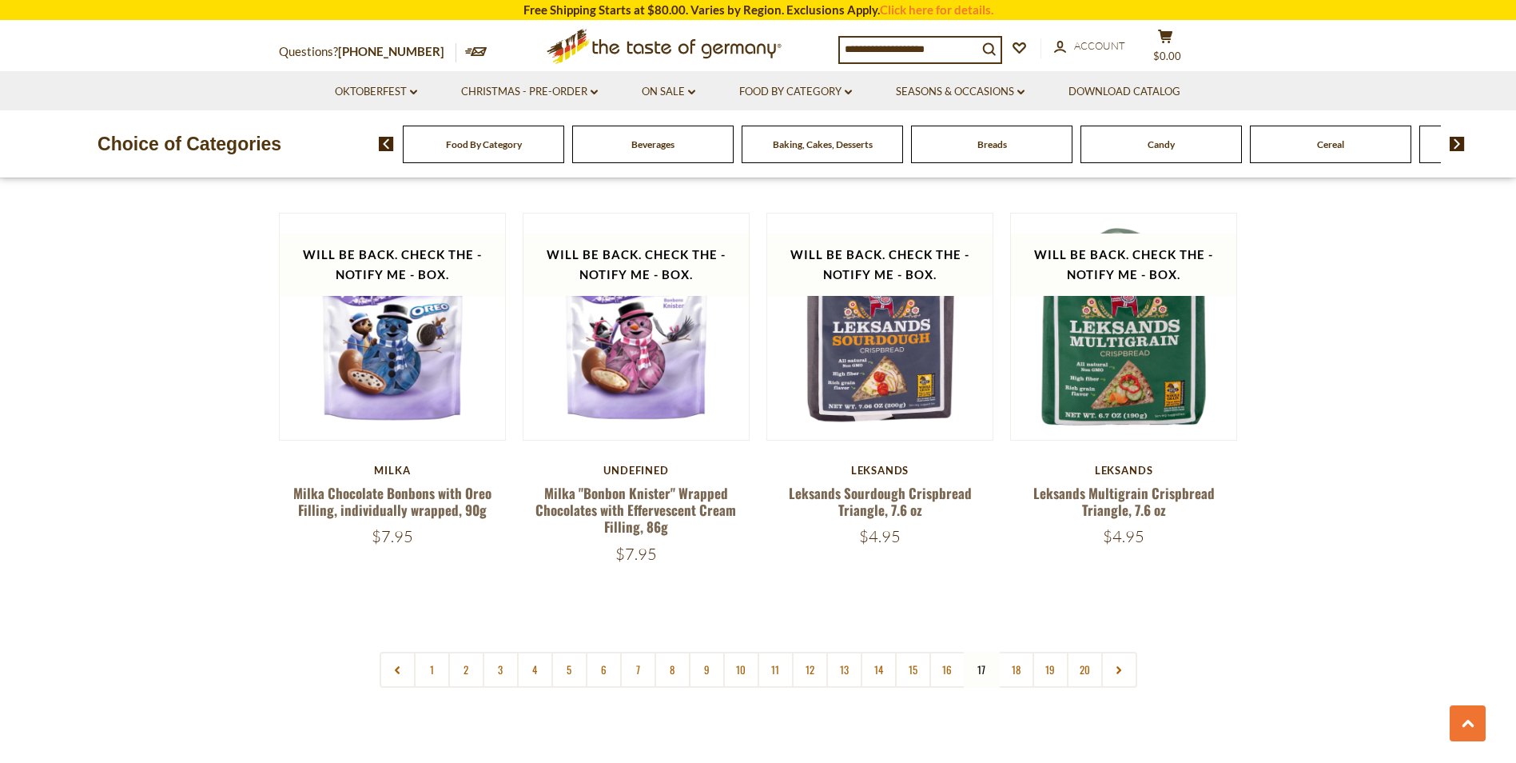
scroll to position [3788, 0]
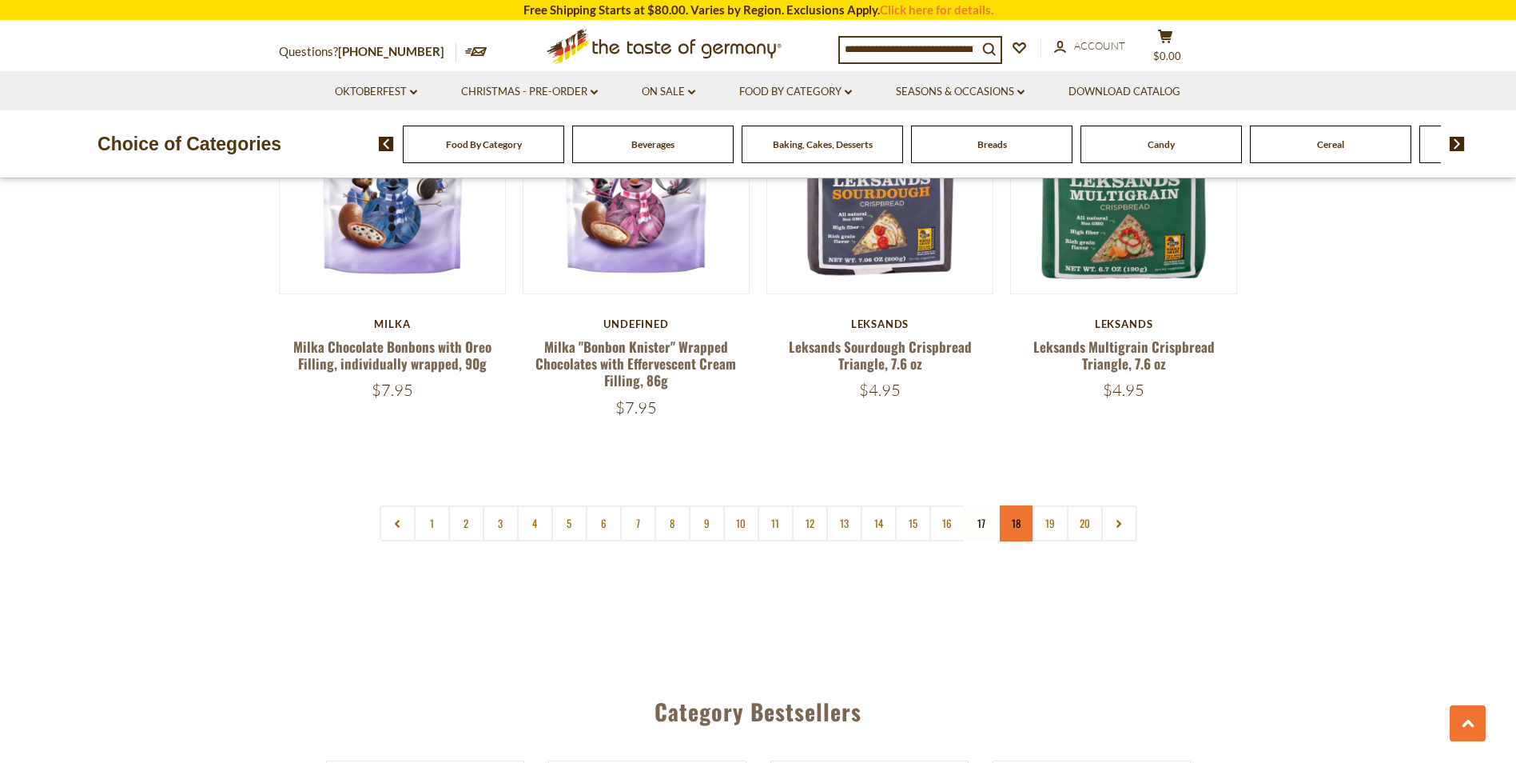
click at [1013, 509] on link "18" at bounding box center [1016, 523] width 36 height 36
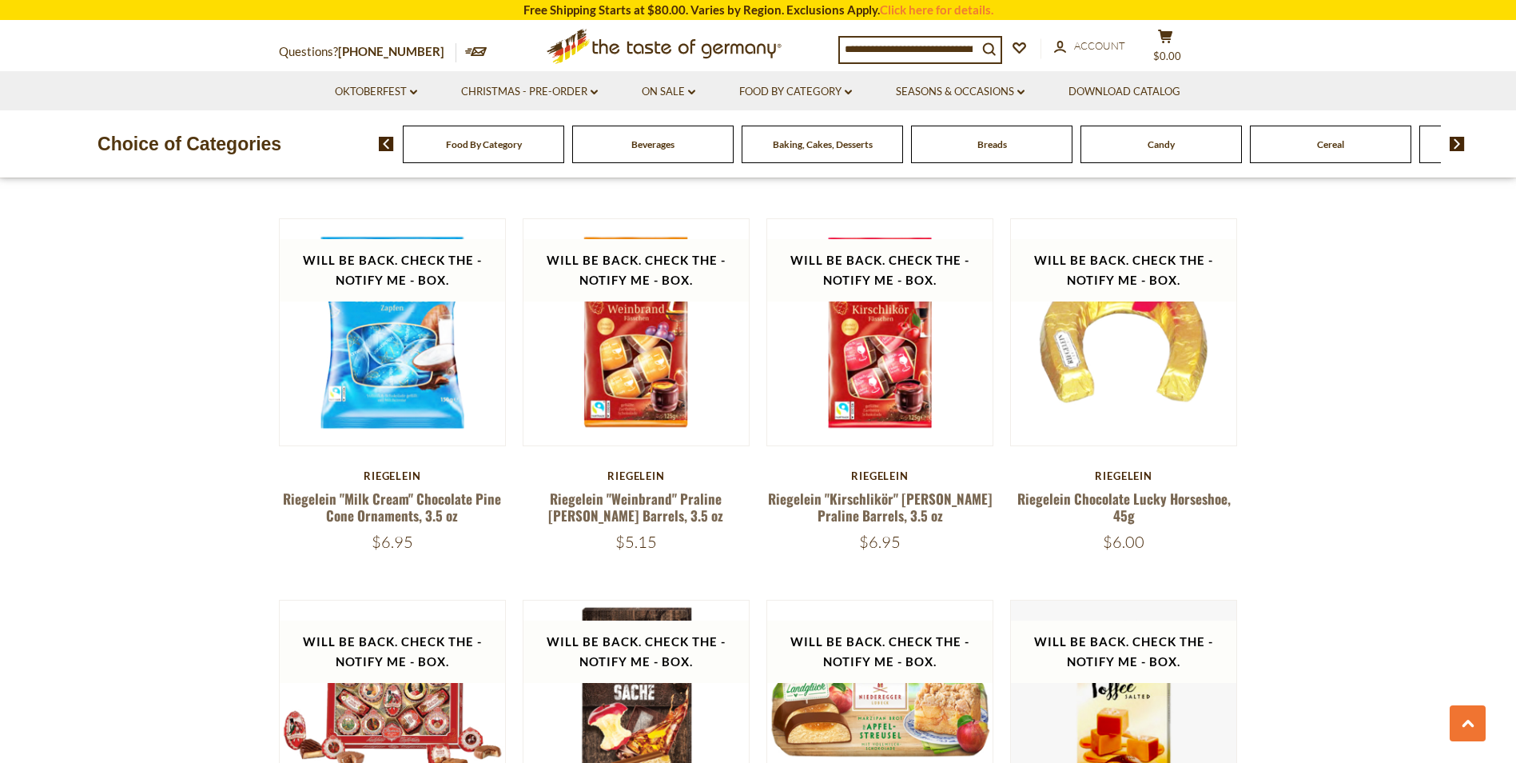
scroll to position [3277, 0]
